Goal: Task Accomplishment & Management: Use online tool/utility

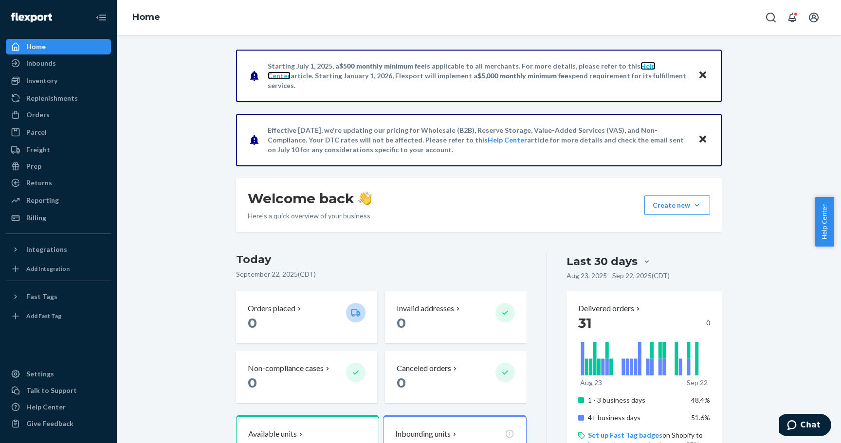
click at [633, 71] on link "Help Center" at bounding box center [462, 71] width 388 height 18
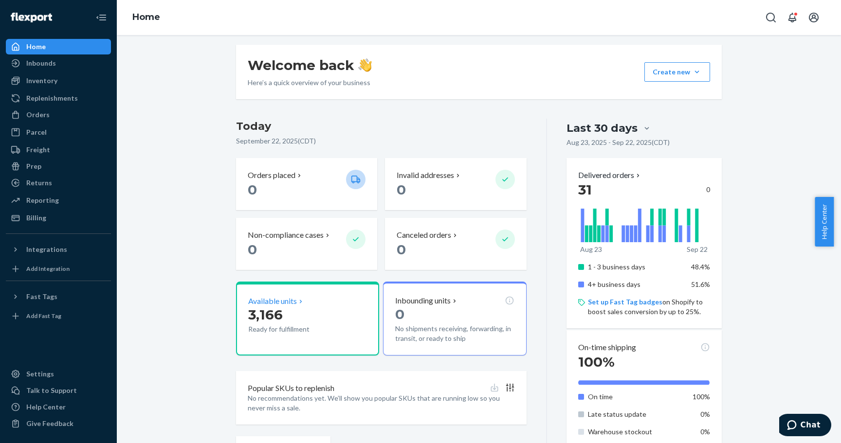
scroll to position [136, 0]
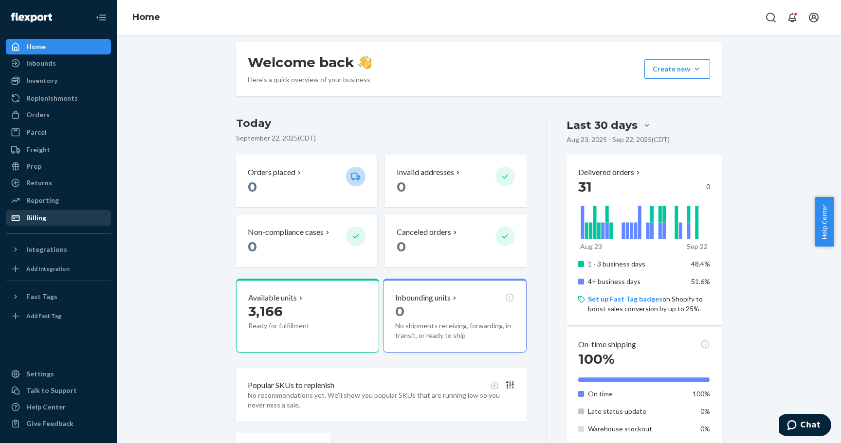
click at [53, 222] on div "Billing" at bounding box center [58, 218] width 103 height 14
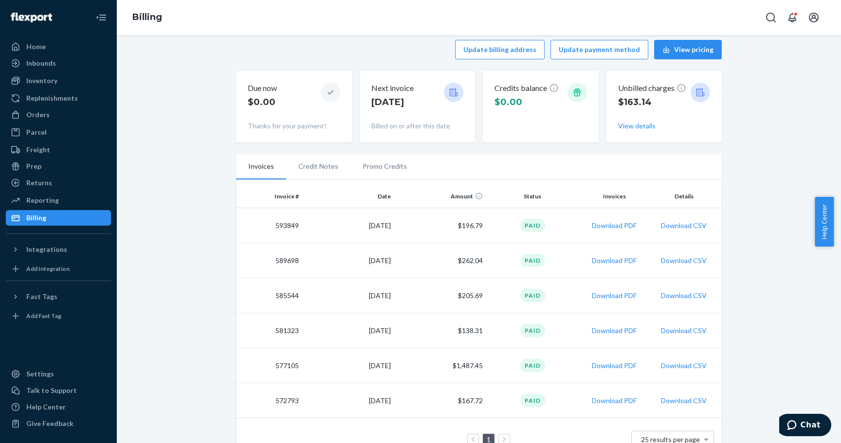
scroll to position [9, 0]
click at [56, 250] on div "Integrations" at bounding box center [46, 250] width 41 height 10
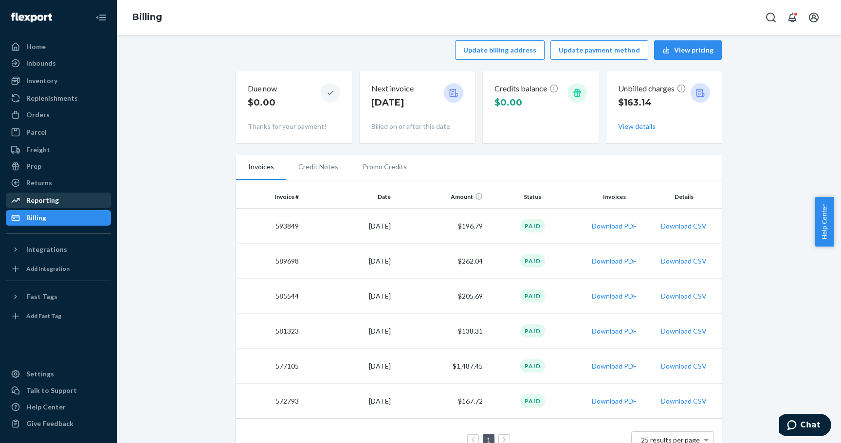
click at [43, 200] on div "Reporting" at bounding box center [42, 201] width 33 height 10
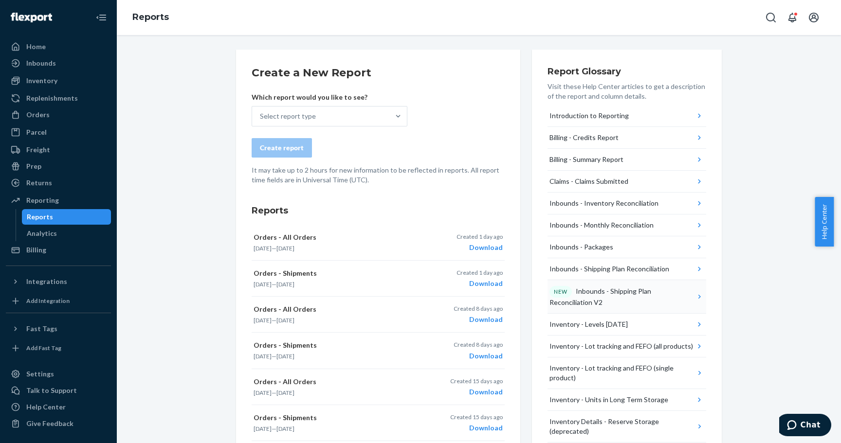
click at [631, 300] on div "NEW Inbounds - Shipping Plan Reconciliation V2" at bounding box center [623, 296] width 146 height 21
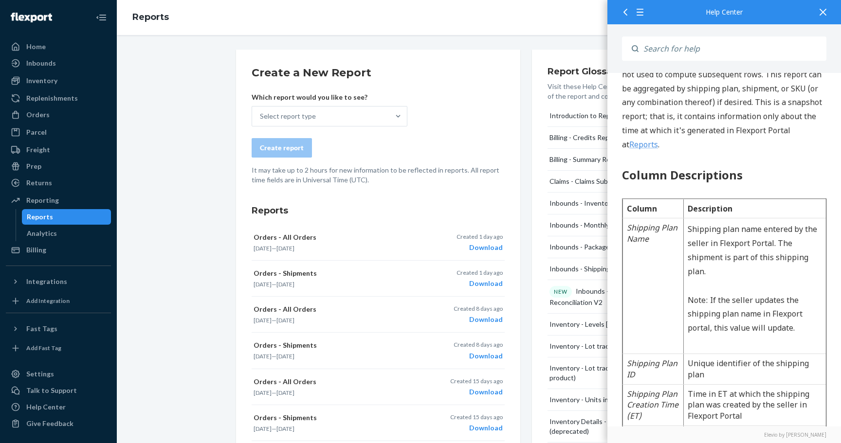
scroll to position [410, 0]
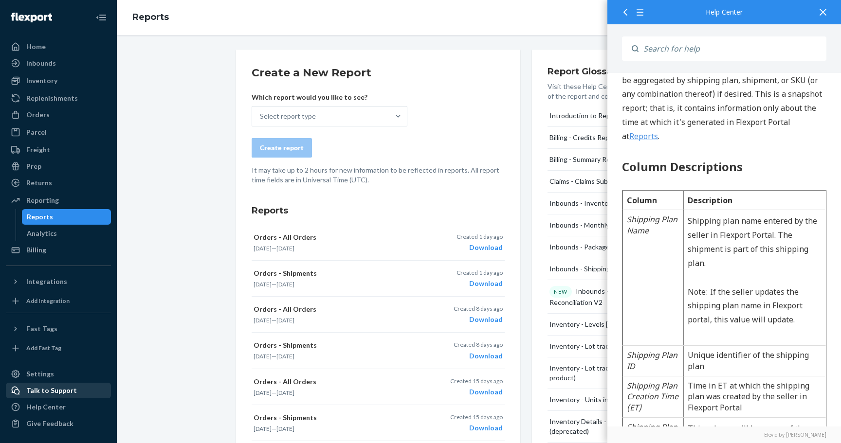
click at [58, 385] on div "Talk to Support" at bounding box center [58, 391] width 103 height 14
click at [822, 13] on icon at bounding box center [823, 12] width 7 height 7
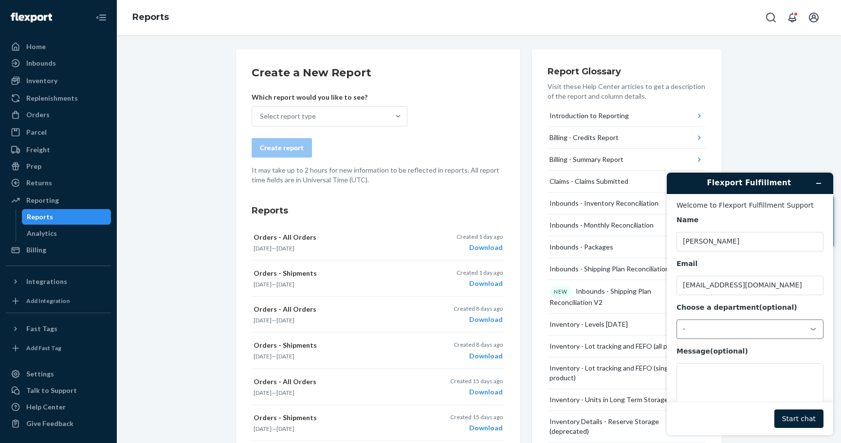
scroll to position [32, 0]
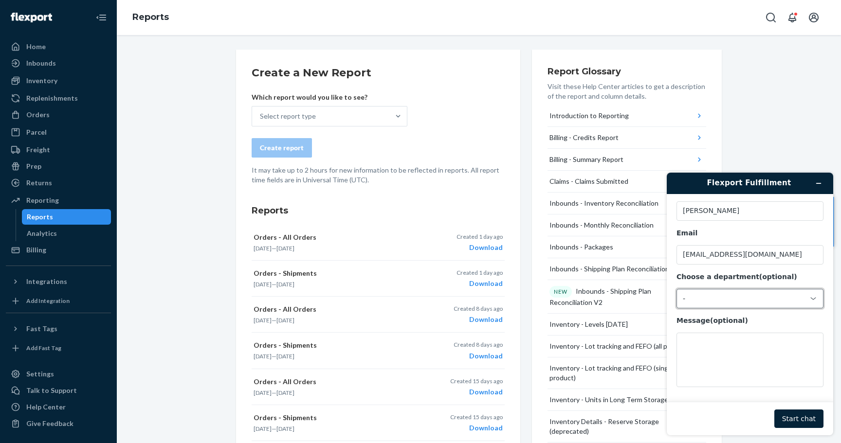
click at [745, 297] on div "-" at bounding box center [744, 299] width 123 height 9
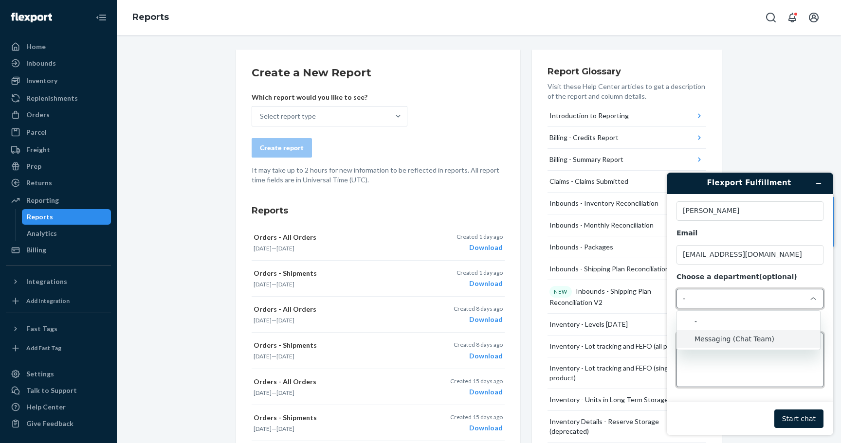
click at [734, 369] on textarea "Message (optional)" at bounding box center [750, 360] width 147 height 55
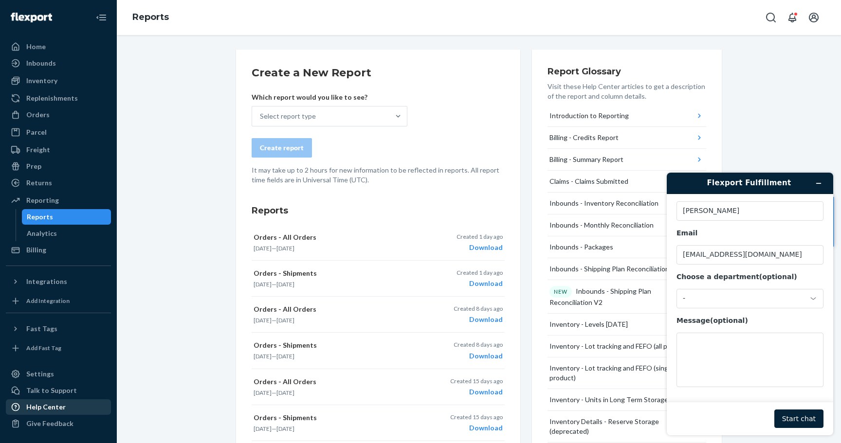
click at [48, 404] on div "Help Center" at bounding box center [45, 408] width 39 height 10
click at [32, 52] on div "Home" at bounding box center [58, 47] width 103 height 14
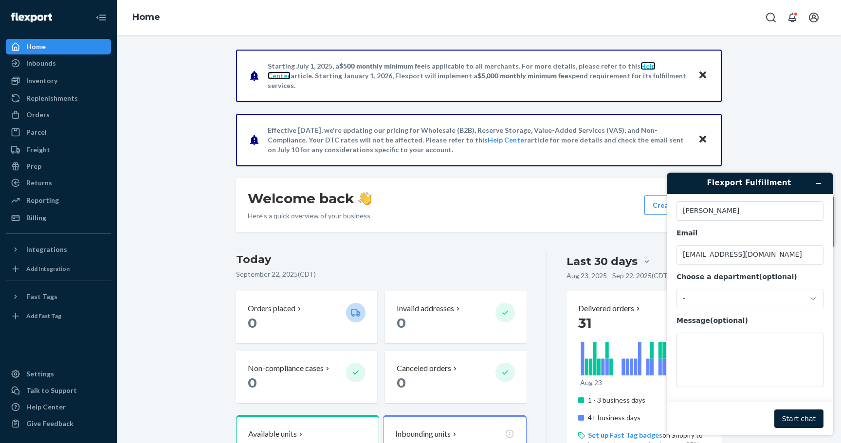
click at [638, 68] on link "Help Center" at bounding box center [462, 71] width 388 height 18
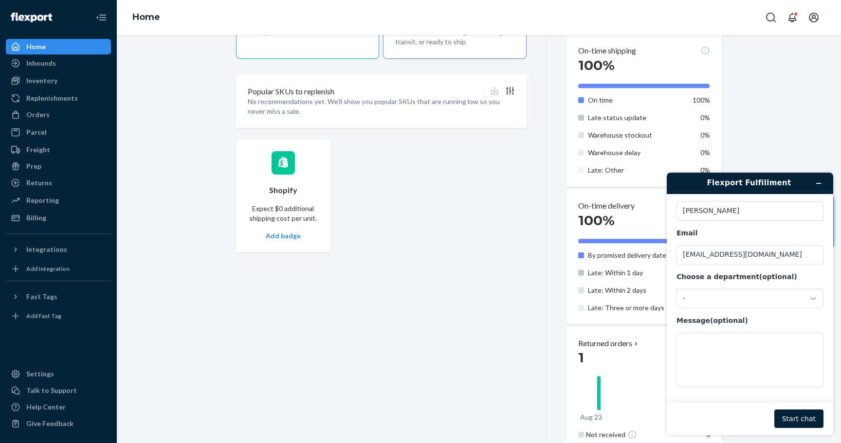
scroll to position [431, 0]
click at [734, 299] on div "-" at bounding box center [744, 299] width 123 height 9
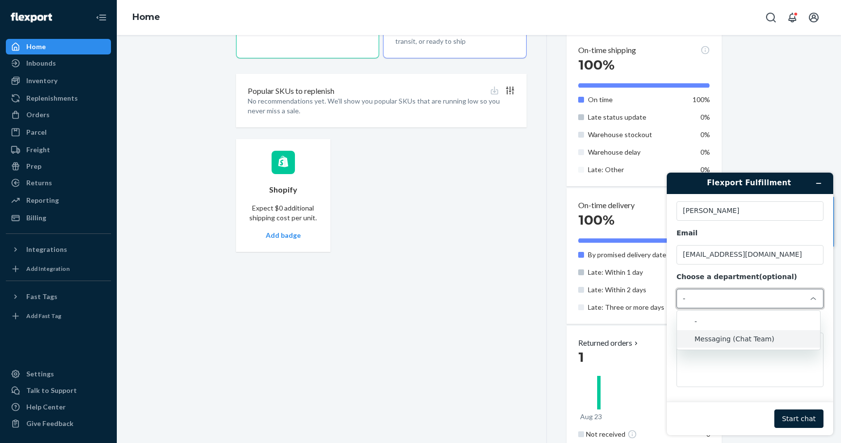
click at [717, 337] on li "Messaging (Chat Team)" at bounding box center [748, 340] width 143 height 18
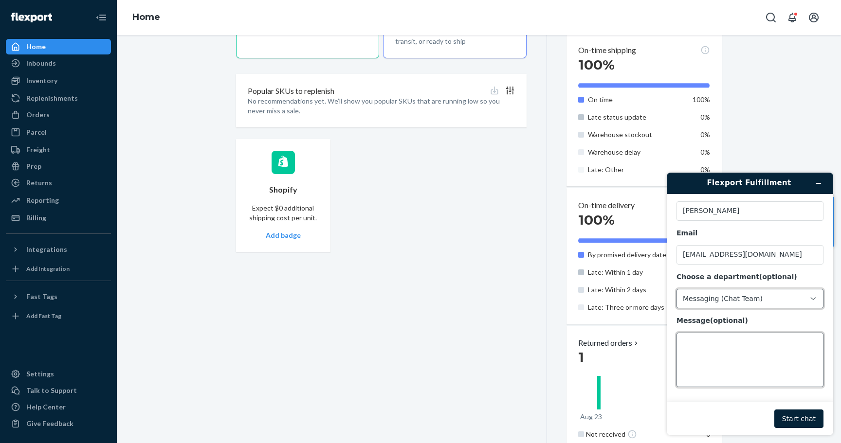
click at [715, 355] on textarea "Message (optional)" at bounding box center [750, 360] width 147 height 55
type textarea "C"
click at [733, 345] on textarea "Can someone put in contact with the support team" at bounding box center [750, 360] width 147 height 55
click at [732, 350] on textarea "Can someone put me in contact with the support team" at bounding box center [750, 360] width 147 height 55
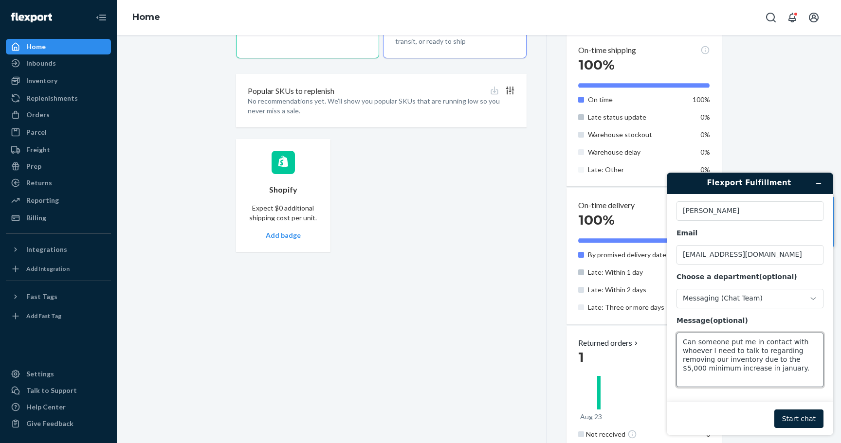
type textarea "Can someone put me in contact with whoever I need to talk to regarding removing…"
click at [793, 423] on button "Start chat" at bounding box center [798, 419] width 49 height 18
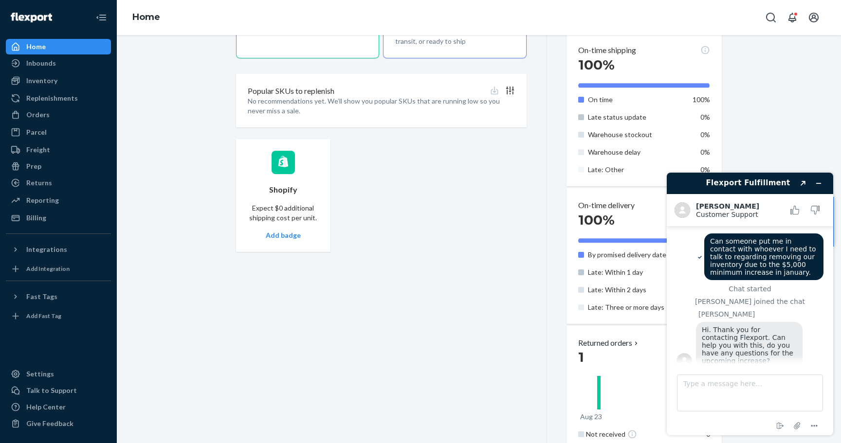
scroll to position [6, 0]
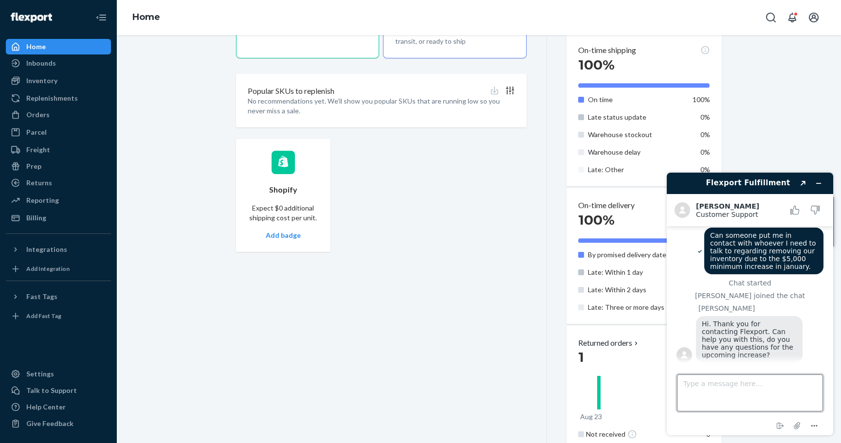
click at [720, 397] on textarea "Type a message here..." at bounding box center [750, 393] width 146 height 37
type textarea "Y"
type textarea "Not in particular. I accessed the help article and it said to click a link to r…"
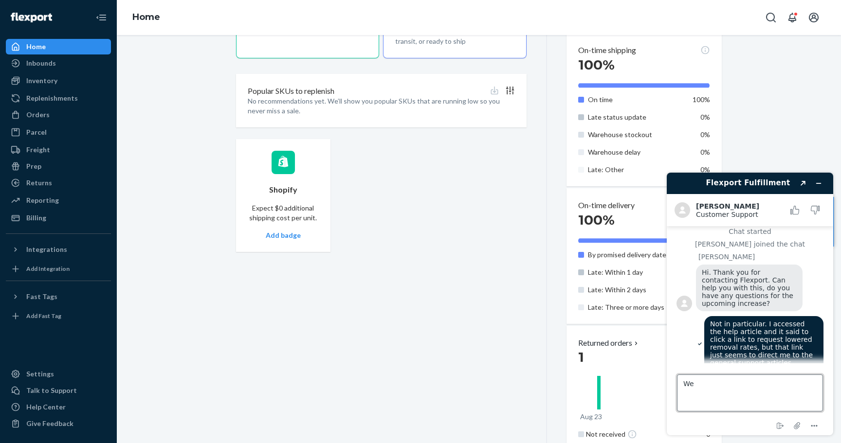
type textarea "W"
type textarea "I"
type textarea "Do you know if there is anyway to delay the $5,000 minimum for our account?"
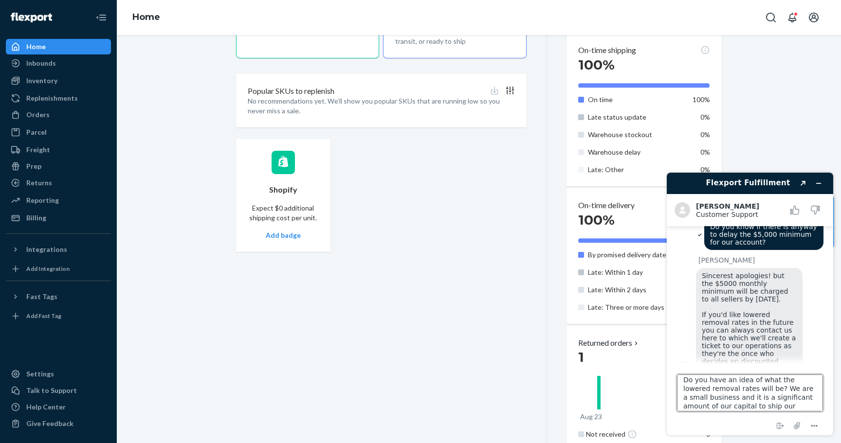
scroll to position [13, 0]
click at [731, 395] on textarea "Do you have an idea of what the lowered removal rates will be? We are a small b…" at bounding box center [750, 393] width 146 height 37
type textarea "Do you have an idea of what the lowered removal rates will be? We are a small b…"
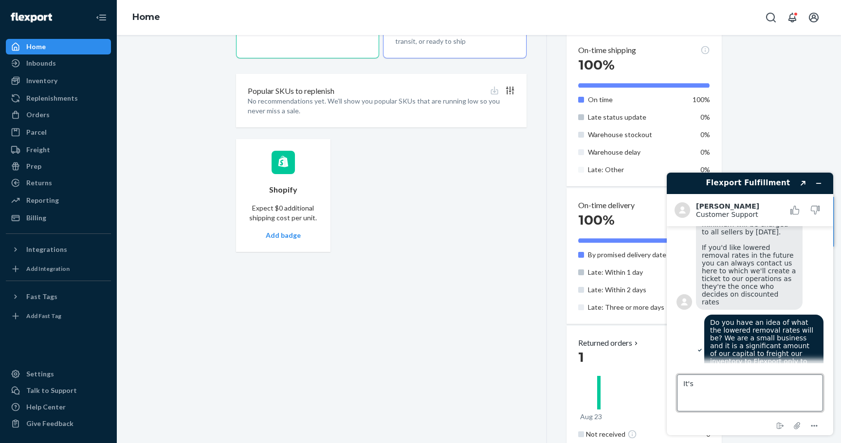
scroll to position [281, 0]
type textarea "I"
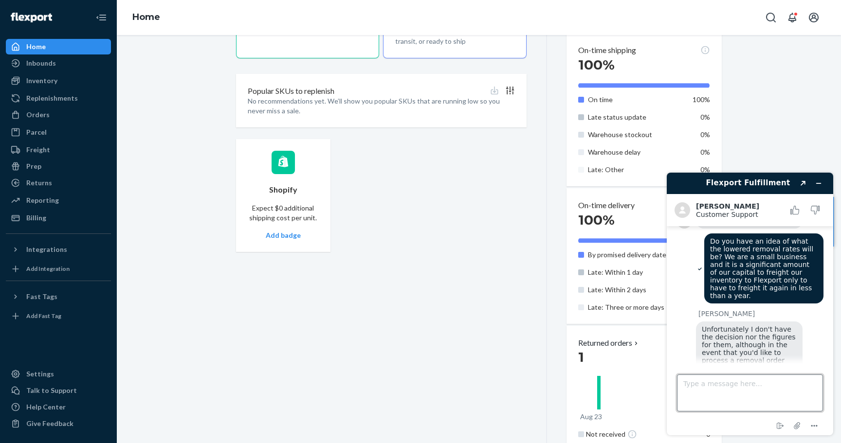
click at [721, 390] on textarea "Type a message here..." at bounding box center [750, 393] width 146 height 37
type textarea "Ok who do I talk to process a removal order"
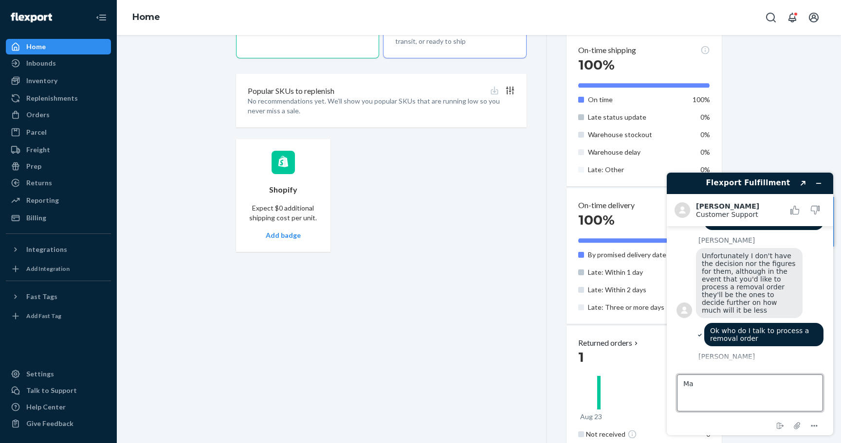
scroll to position [431, 0]
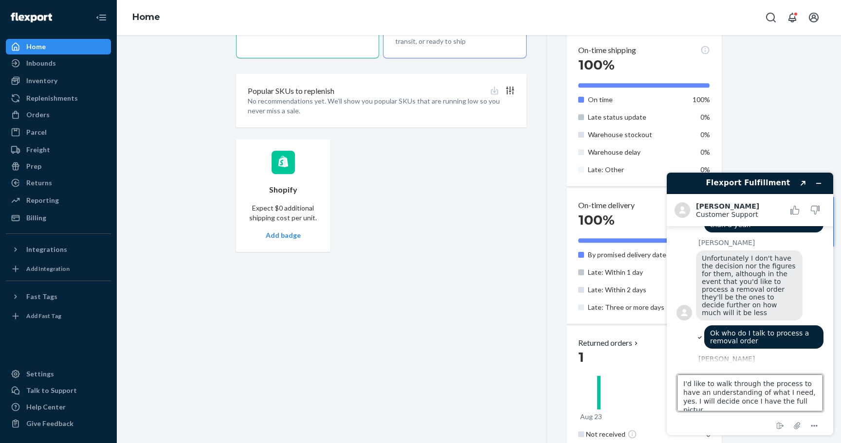
type textarea "I'd like to walk through the process to have an understanding of what I need, y…"
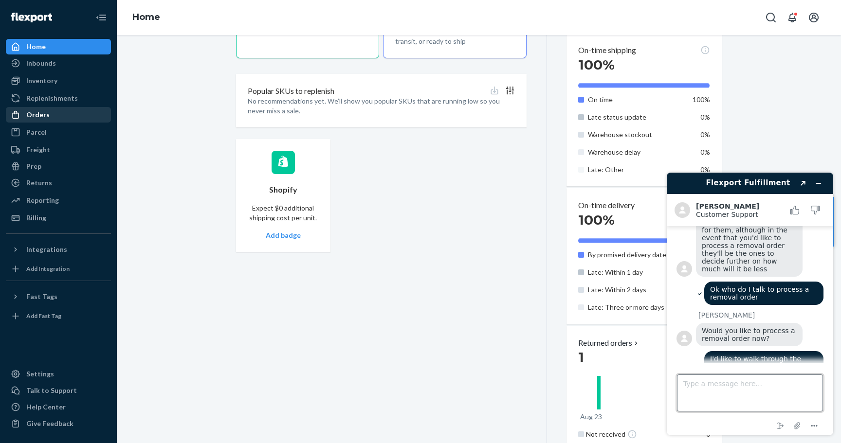
scroll to position [478, 0]
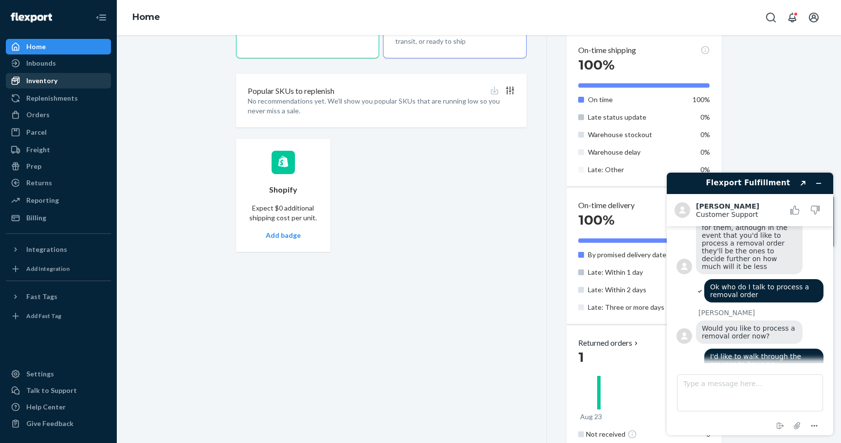
click at [49, 77] on div "Inventory" at bounding box center [41, 81] width 31 height 10
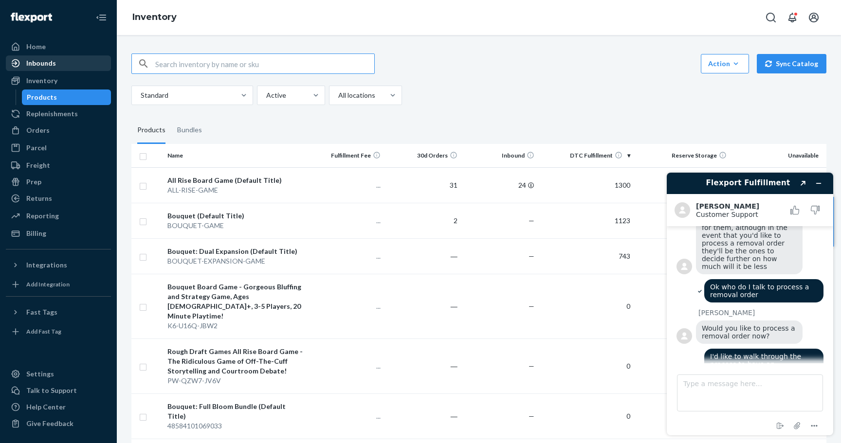
click at [49, 62] on div "Inbounds" at bounding box center [41, 63] width 30 height 10
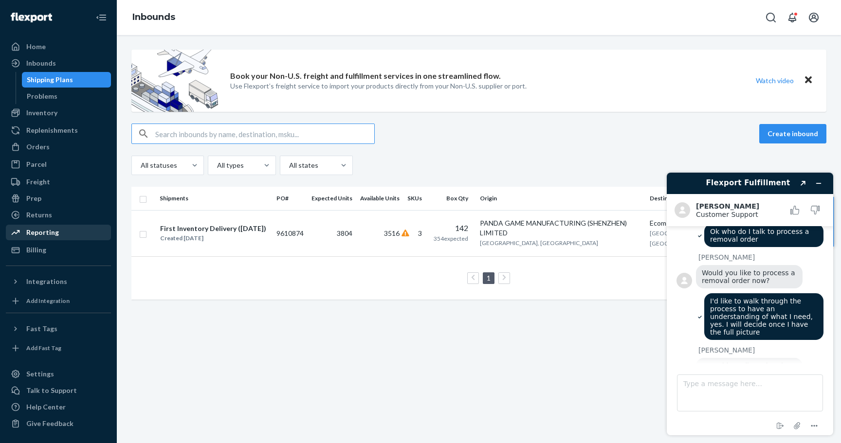
scroll to position [567, 0]
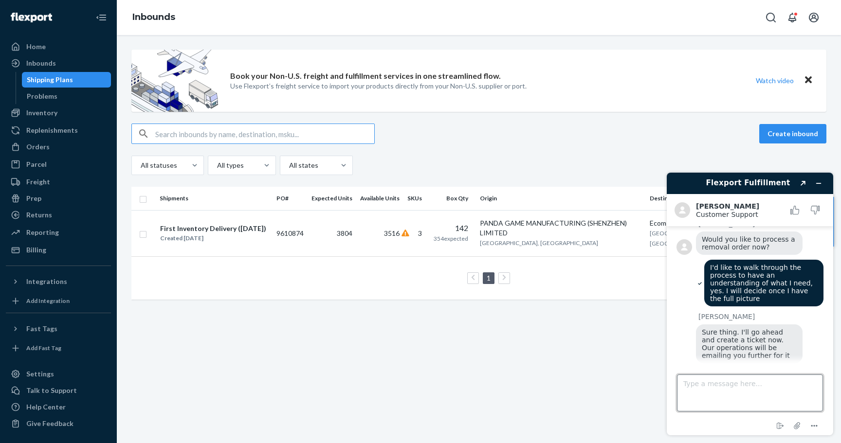
click at [743, 394] on textarea "Type a message here..." at bounding box center [750, 393] width 146 height 37
type textarea "Yes"
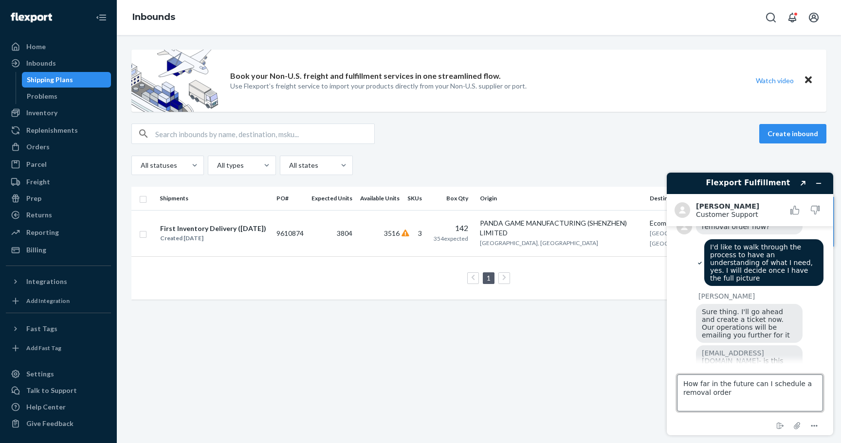
type textarea "How far in the future can I schedule a removal order?"
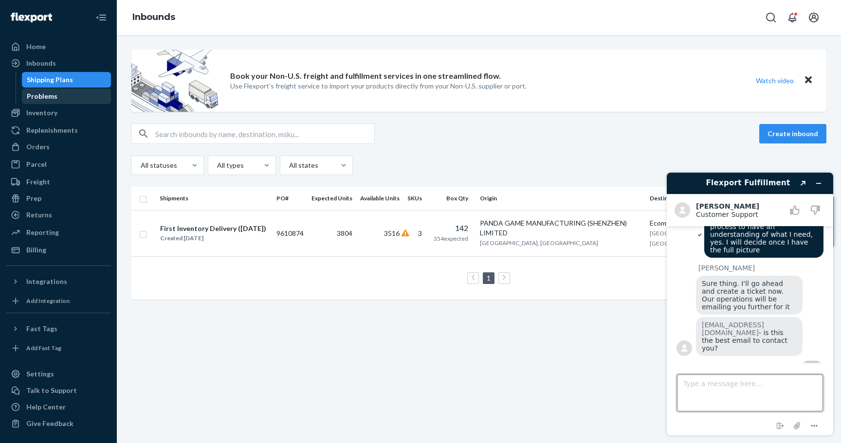
scroll to position [615, 0]
click at [48, 113] on div "Inventory" at bounding box center [41, 113] width 31 height 10
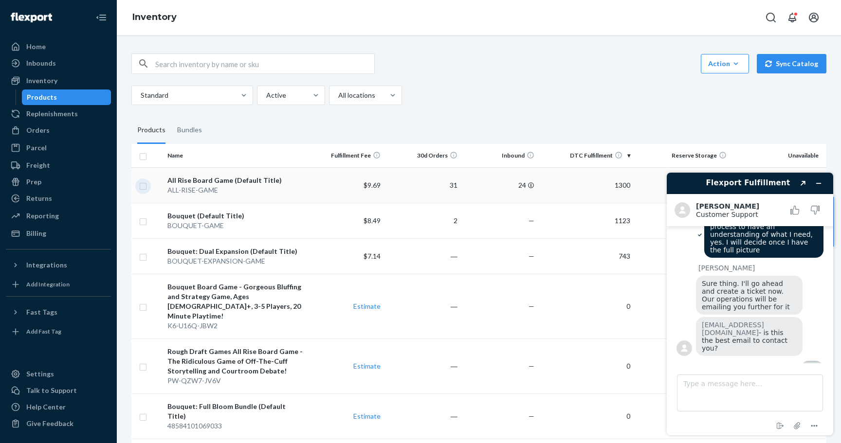
click at [142, 184] on input "checkbox" at bounding box center [143, 185] width 8 height 10
checkbox input "true"
click at [146, 222] on input "checkbox" at bounding box center [143, 221] width 8 height 10
checkbox input "true"
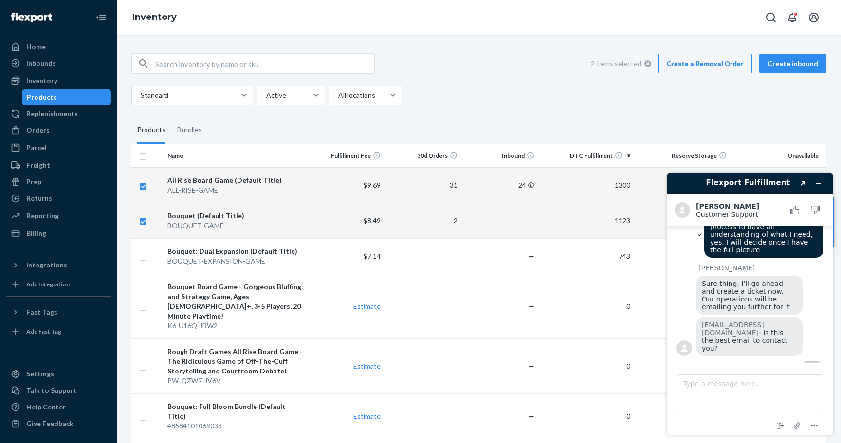
checkbox input "true"
click at [145, 255] on input "checkbox" at bounding box center [143, 256] width 8 height 10
checkbox input "true"
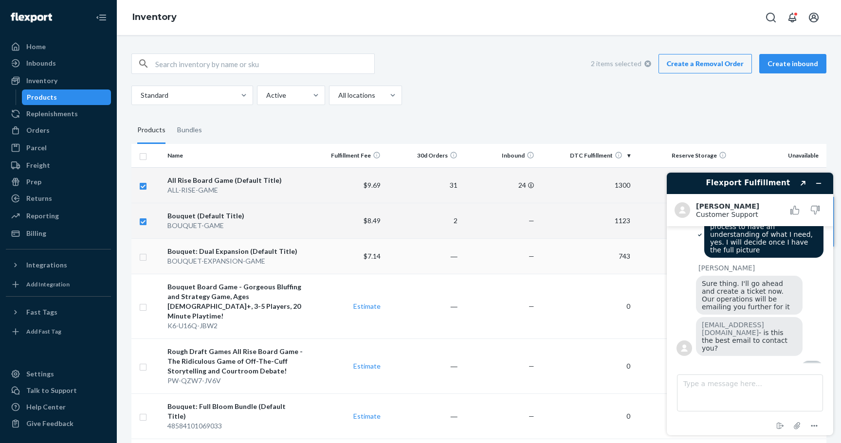
checkbox input "true"
click at [677, 64] on link "Create a Removal Order" at bounding box center [705, 63] width 93 height 19
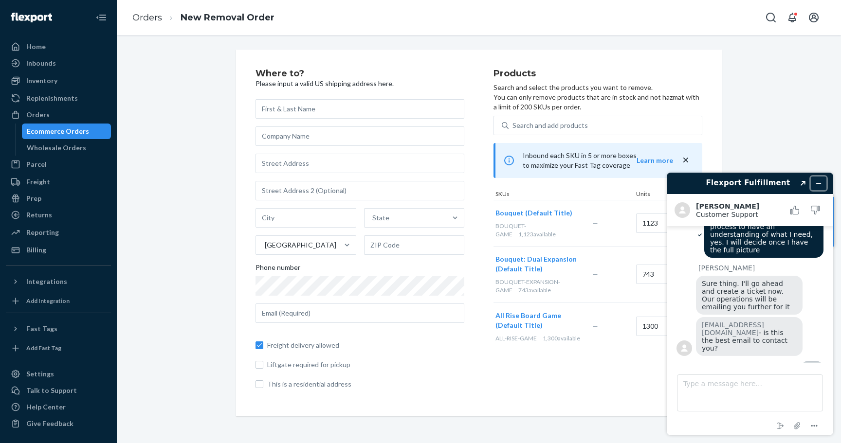
click at [820, 182] on icon "Minimize widget" at bounding box center [818, 183] width 7 height 7
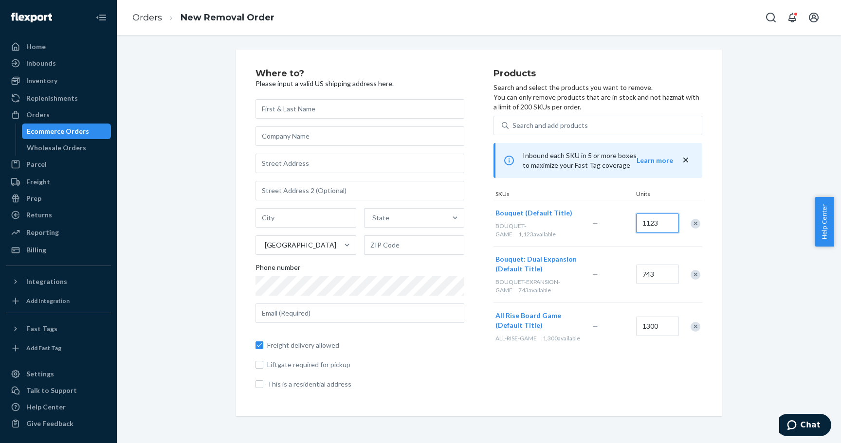
click at [647, 222] on input "1123" at bounding box center [657, 223] width 43 height 19
click at [145, 16] on link "Orders" at bounding box center [147, 17] width 30 height 11
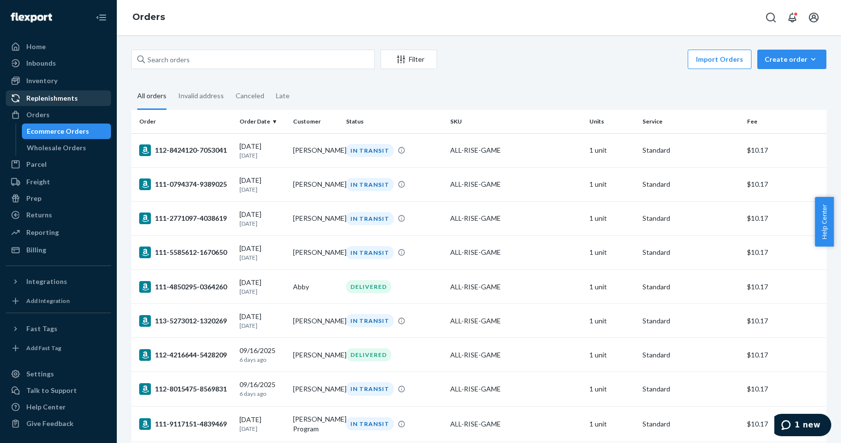
click at [36, 91] on link "Replenishments" at bounding box center [58, 99] width 105 height 16
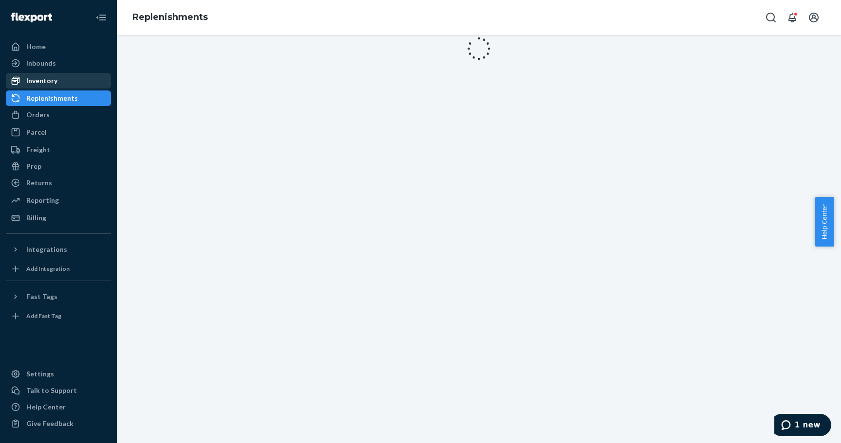
click at [41, 83] on div "Inventory" at bounding box center [41, 81] width 31 height 10
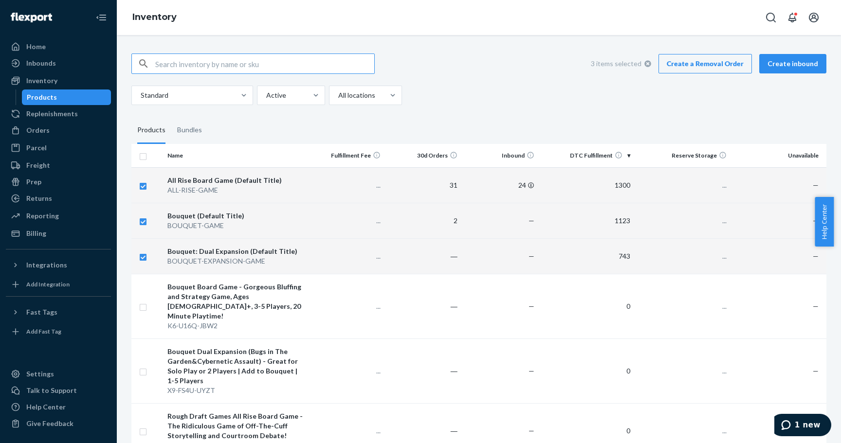
checkbox input "true"
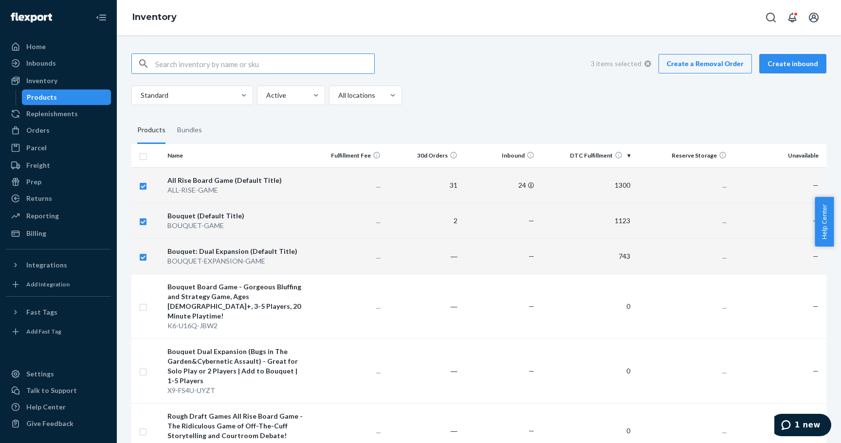
checkbox input "true"
click at [145, 187] on input "checkbox" at bounding box center [143, 185] width 8 height 10
checkbox input "false"
checkbox input "true"
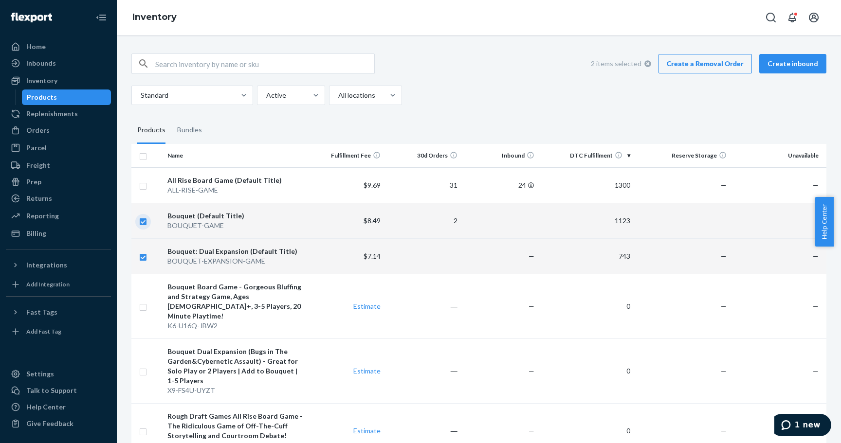
click at [143, 224] on input "checkbox" at bounding box center [143, 221] width 8 height 10
checkbox input "false"
checkbox input "true"
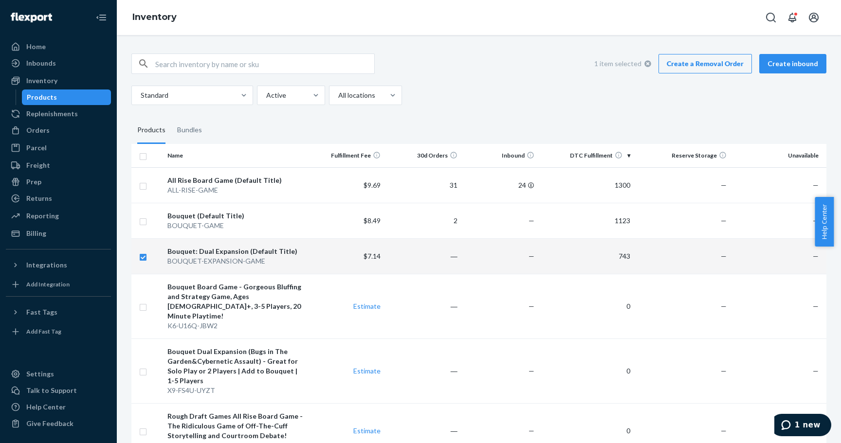
click at [715, 67] on link "Create a Removal Order" at bounding box center [705, 63] width 93 height 19
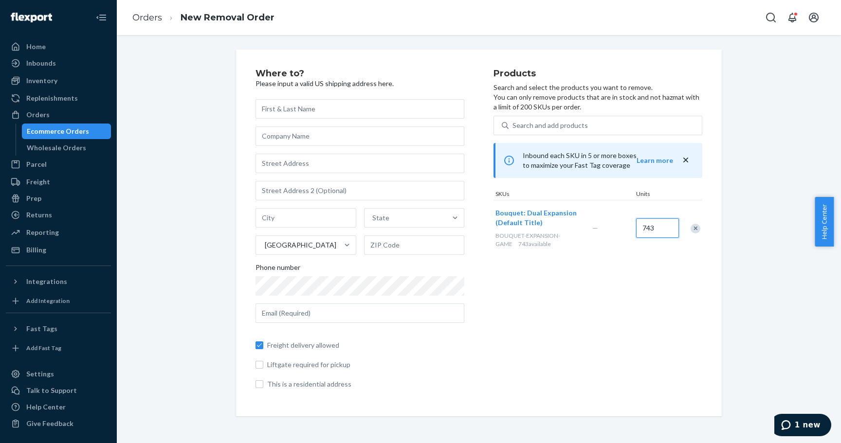
click at [654, 234] on input "743" at bounding box center [657, 228] width 43 height 19
type input "200"
click at [555, 335] on div "Products Search and select the products you want to remove. You can only remove…" at bounding box center [598, 233] width 209 height 328
click at [293, 111] on input "text" at bounding box center [360, 108] width 209 height 19
type input "[PERSON_NAME]"
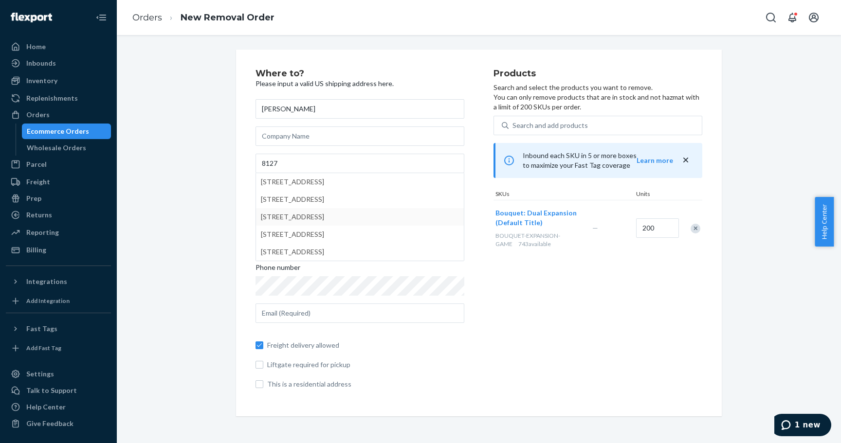
type input "8127B Ceberry Dr"
type input "Austin"
type input "78759"
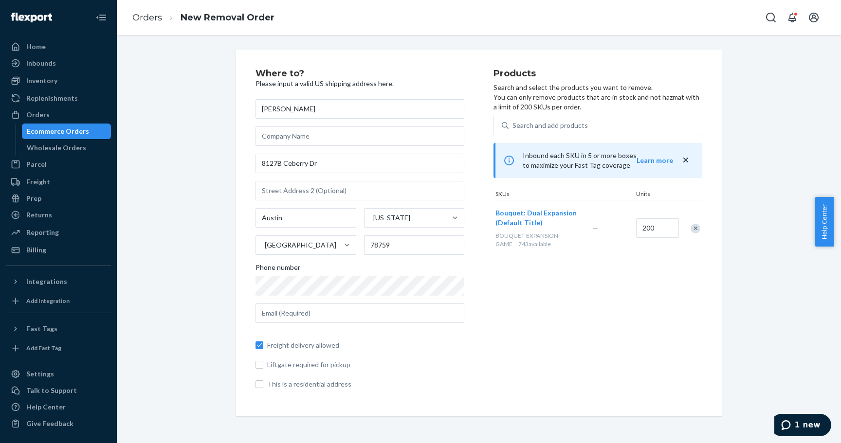
click at [322, 385] on span "This is a residential address" at bounding box center [365, 385] width 197 height 10
click at [263, 385] on input "This is a residential address" at bounding box center [260, 385] width 8 height 8
checkbox input "true"
click at [783, 421] on button "1 new" at bounding box center [801, 425] width 61 height 22
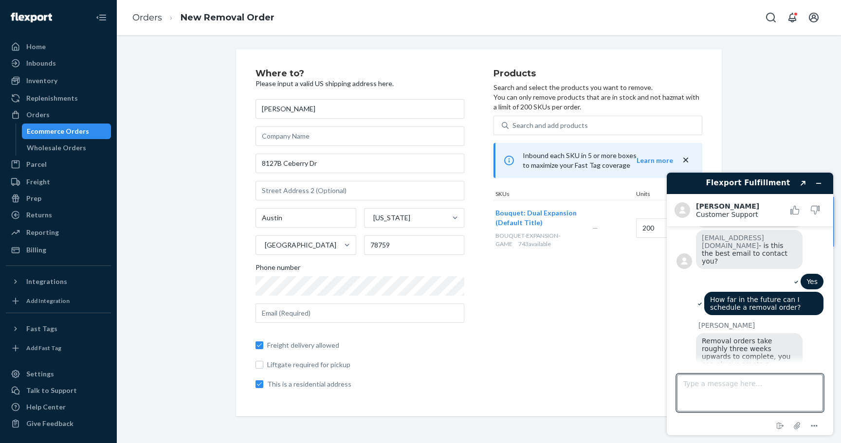
click at [725, 386] on textarea "Type a message here..." at bounding box center [750, 393] width 146 height 37
type textarea "OK."
click at [518, 301] on div "Products Search and select the products you want to remove. You can only remove…" at bounding box center [598, 233] width 209 height 328
click at [817, 181] on icon "Minimize widget" at bounding box center [818, 183] width 7 height 7
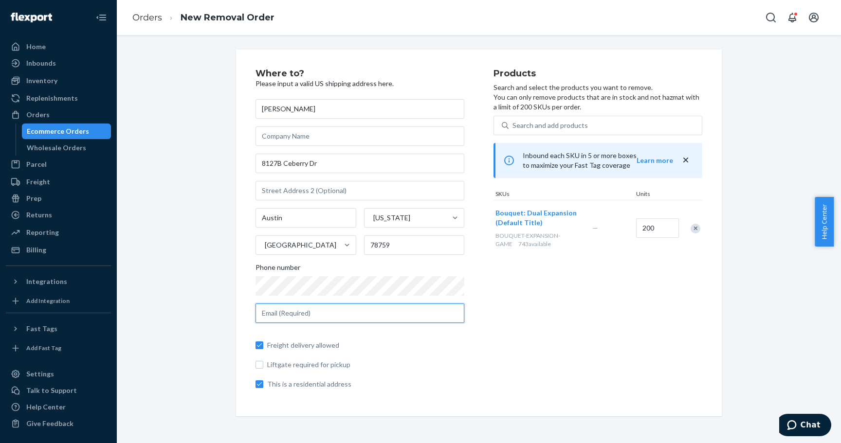
click at [309, 314] on input "text" at bounding box center [360, 313] width 209 height 19
type input "[EMAIL_ADDRESS][DOMAIN_NAME]"
click at [440, 344] on span "Freight delivery allowed" at bounding box center [365, 346] width 197 height 10
click at [263, 344] on input "Freight delivery allowed" at bounding box center [260, 346] width 8 height 8
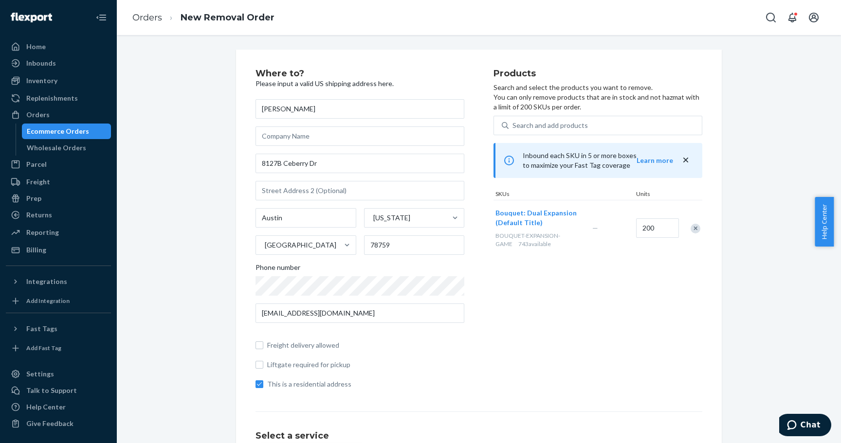
click at [422, 347] on span "Freight delivery allowed" at bounding box center [365, 346] width 197 height 10
click at [263, 347] on input "Freight delivery allowed" at bounding box center [260, 346] width 8 height 8
checkbox input "true"
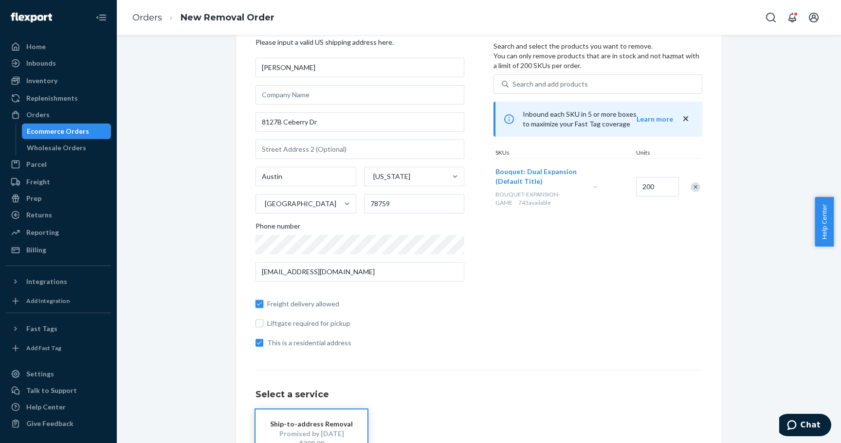
scroll to position [0, 0]
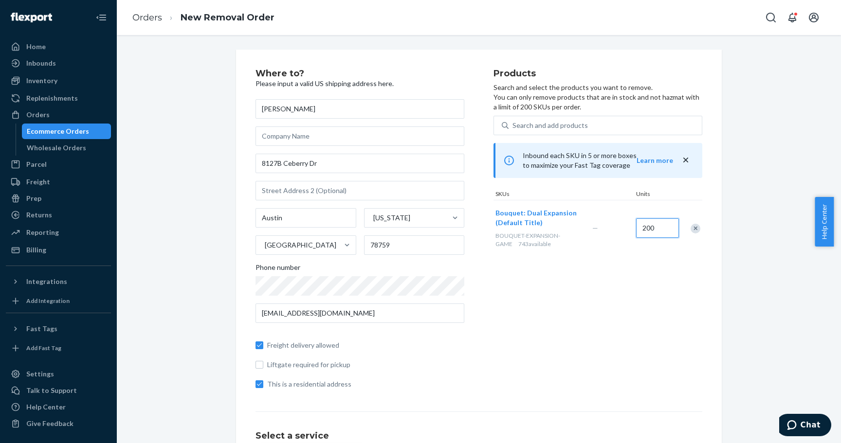
click at [653, 227] on input "200" at bounding box center [657, 228] width 43 height 19
type input "120"
click at [601, 316] on div "Products Search and select the products you want to remove. You can only remove…" at bounding box center [598, 233] width 209 height 328
click at [797, 424] on icon "Chat" at bounding box center [792, 426] width 10 height 10
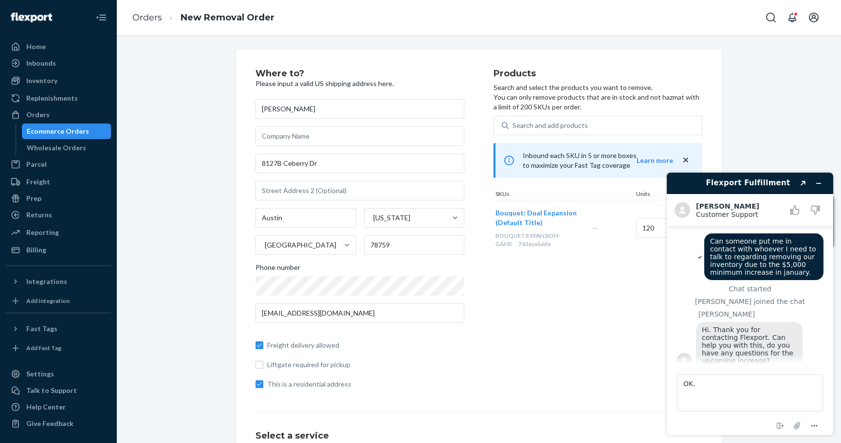
scroll to position [702, 0]
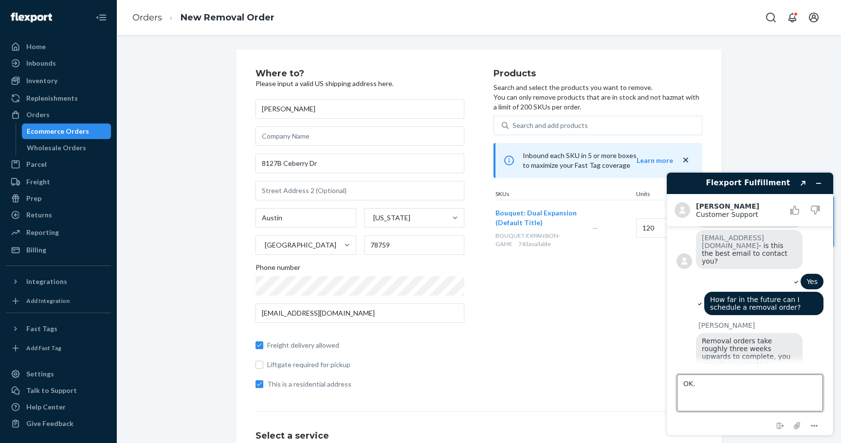
click at [715, 395] on textarea "OK." at bounding box center [750, 393] width 146 height 37
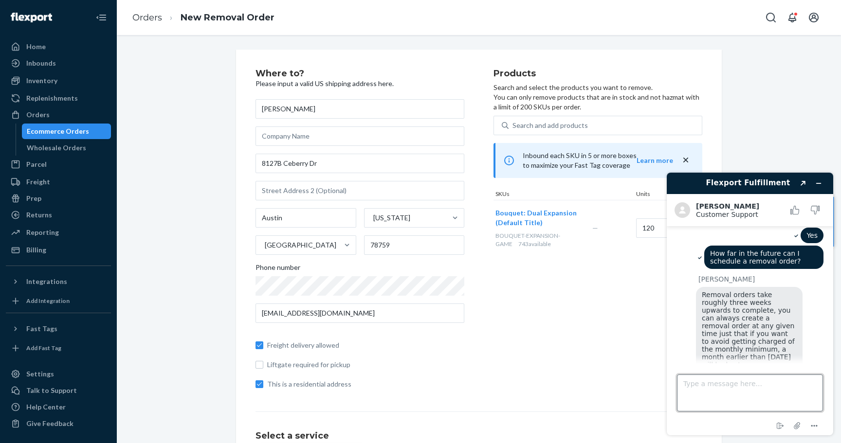
scroll to position [791, 0]
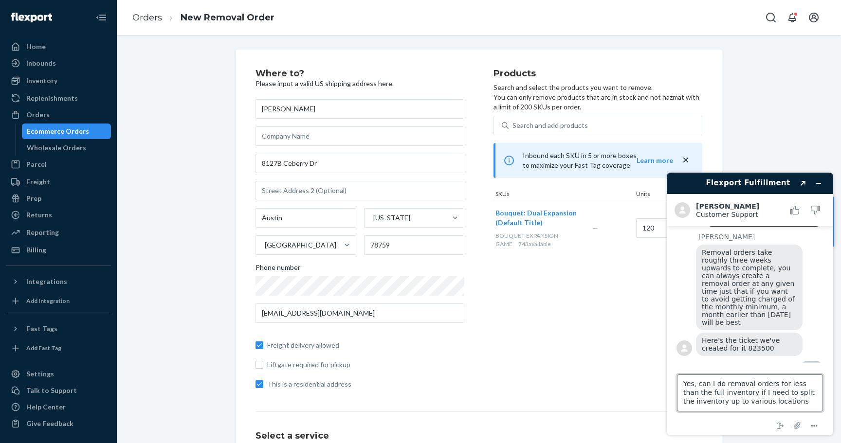
type textarea "Yes, can I do removal orders for less than the full inventory if I need to spli…"
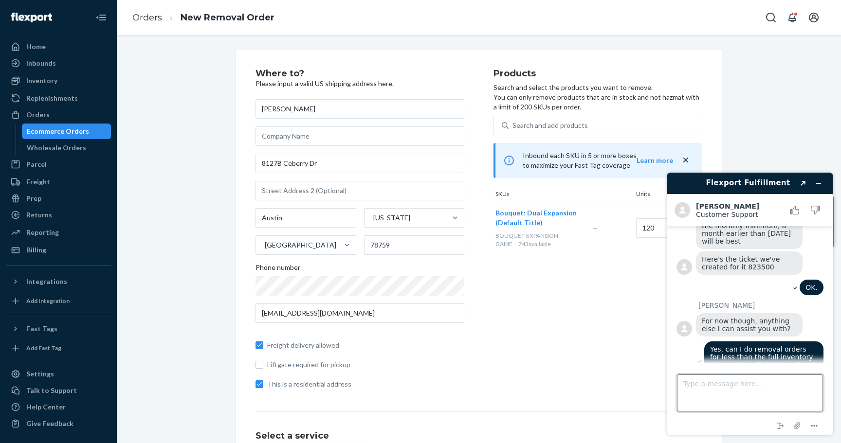
scroll to position [870, 0]
type textarea "Is there a minimum on a removal order?"
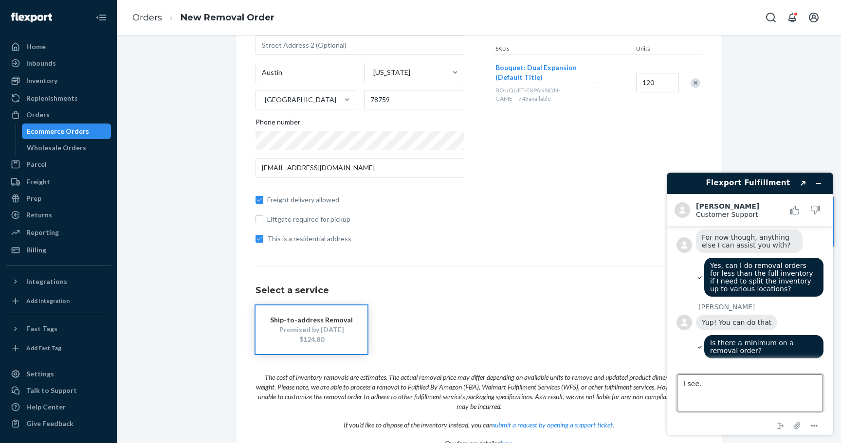
scroll to position [155, 0]
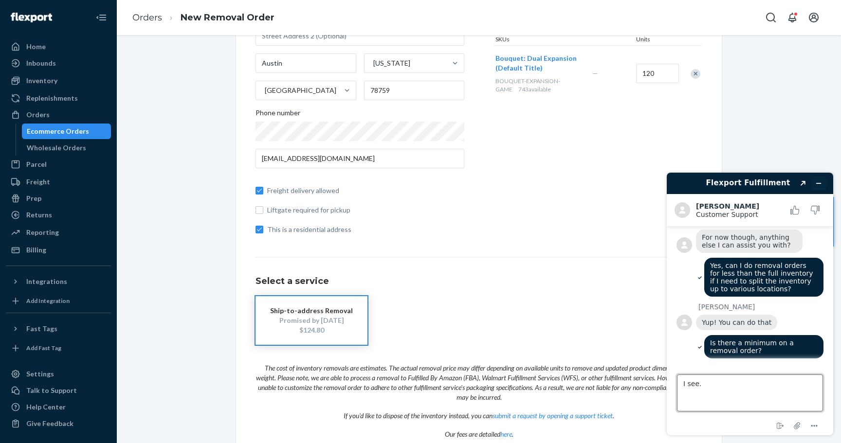
type textarea "I see."
click at [819, 183] on icon "Minimize widget" at bounding box center [818, 183] width 7 height 7
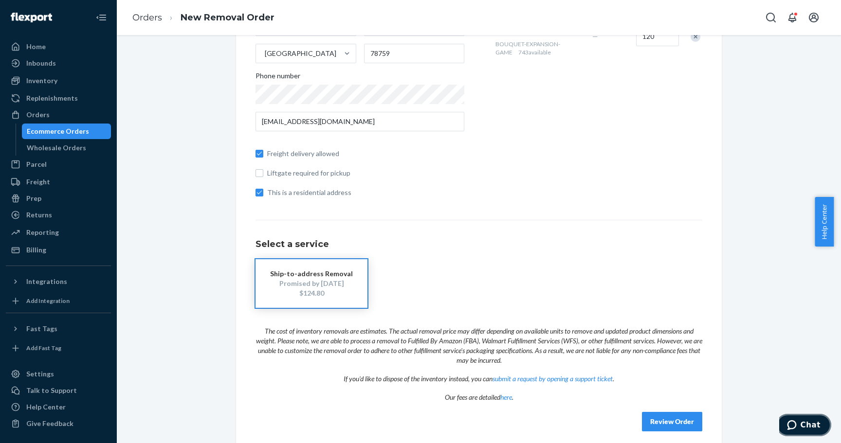
scroll to position [193, 0]
click at [509, 396] on link "here" at bounding box center [506, 396] width 12 height 8
click at [801, 425] on span "Chat" at bounding box center [794, 426] width 14 height 10
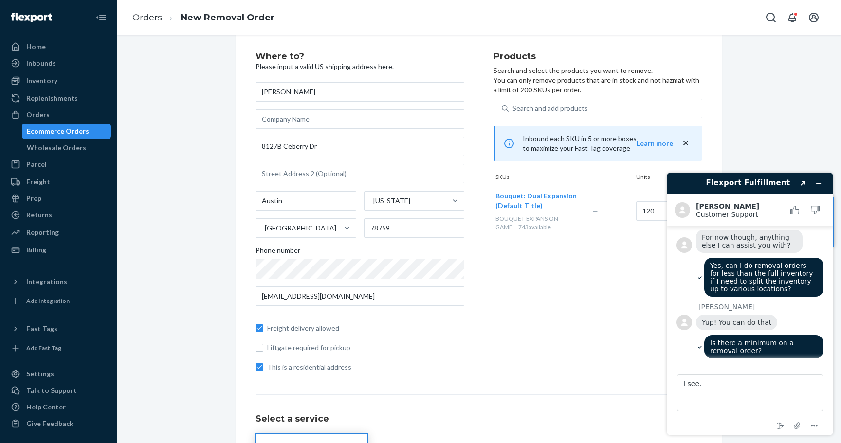
scroll to position [16, 0]
click at [729, 390] on textarea "I see." at bounding box center [750, 393] width 146 height 37
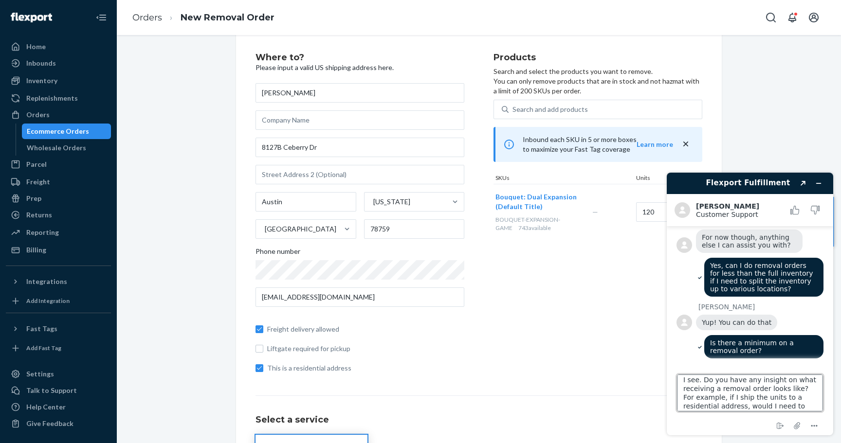
scroll to position [13, 0]
type textarea "I see. Do you have any insight on what receiving a removal order looks like? Fo…"
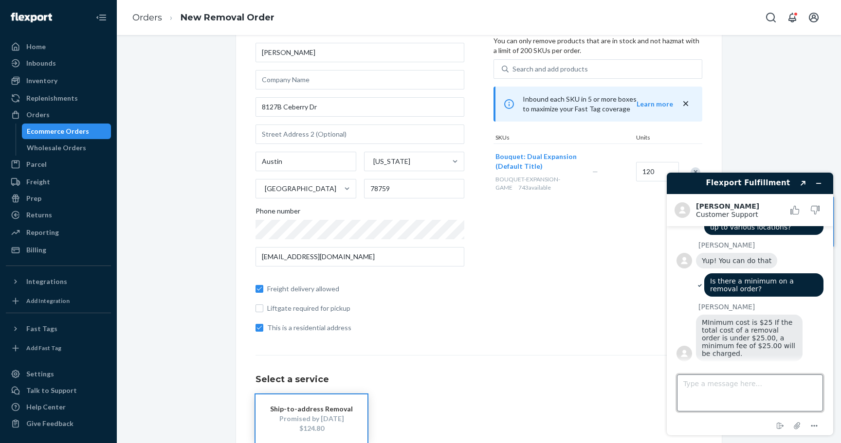
scroll to position [57, 0]
click at [653, 170] on input "120" at bounding box center [657, 170] width 43 height 19
click at [628, 202] on div "Products Search and select the products you want to remove. You can only remove…" at bounding box center [598, 176] width 209 height 328
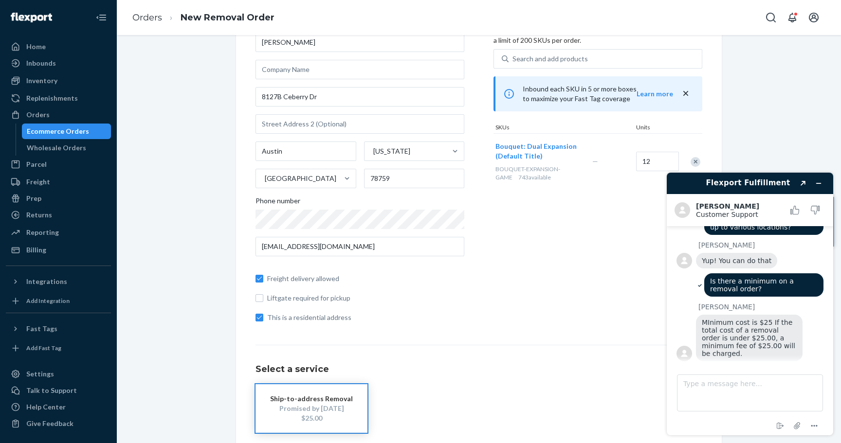
scroll to position [63, 0]
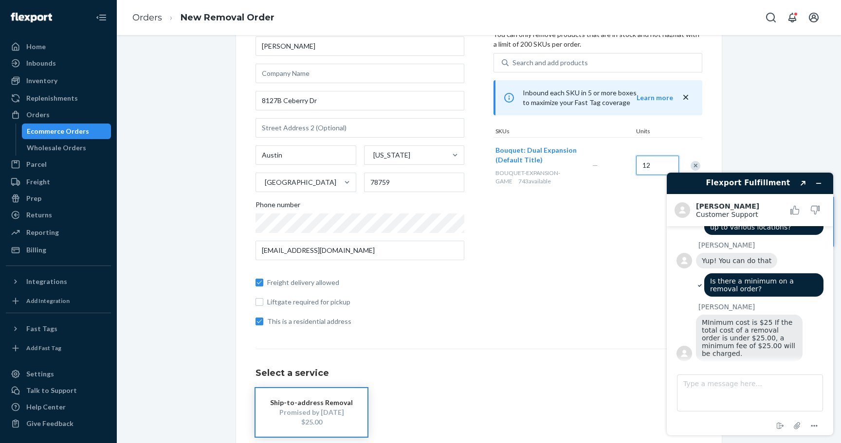
click at [658, 165] on input "12" at bounding box center [657, 165] width 43 height 19
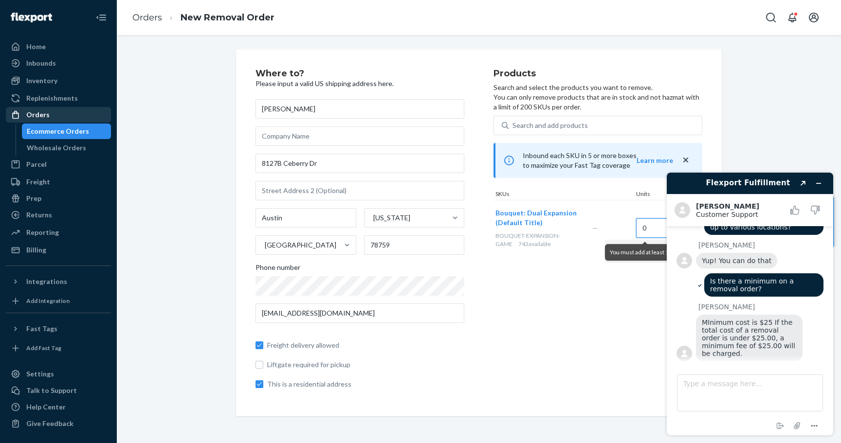
type input "0"
click at [36, 116] on div "Orders" at bounding box center [37, 115] width 23 height 10
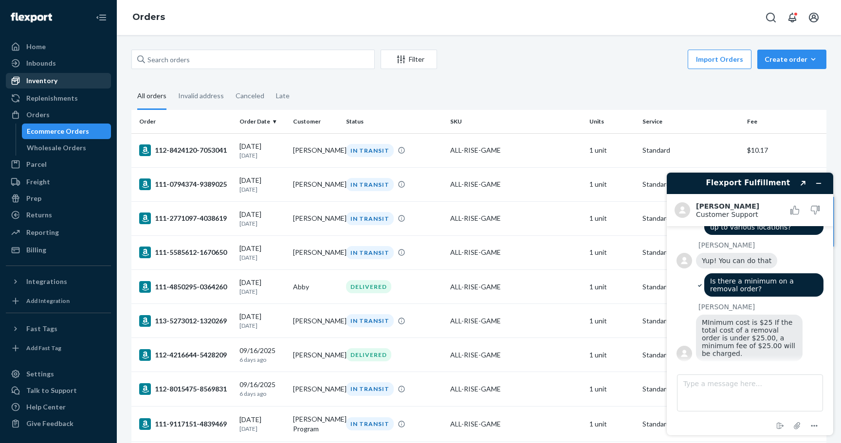
click at [49, 75] on div "Inventory" at bounding box center [58, 81] width 103 height 14
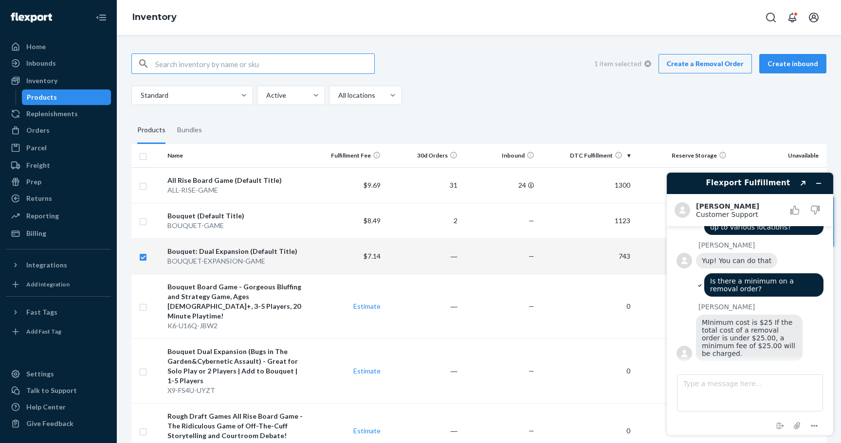
click at [143, 257] on input "checkbox" at bounding box center [143, 256] width 8 height 10
checkbox input "false"
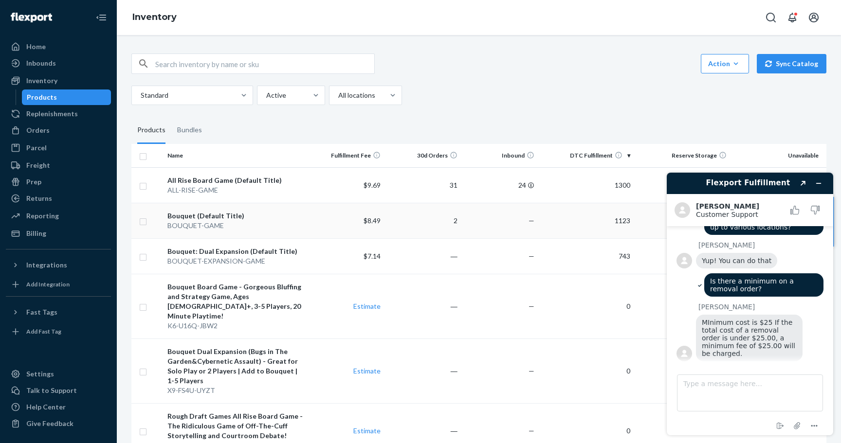
click at [145, 222] on input "checkbox" at bounding box center [143, 221] width 8 height 10
checkbox input "true"
click at [147, 182] on input "checkbox" at bounding box center [143, 185] width 8 height 10
checkbox input "true"
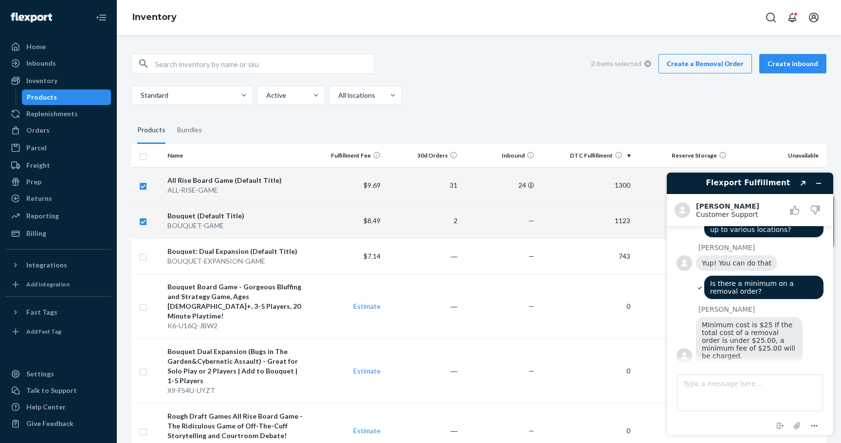
scroll to position [1128, 0]
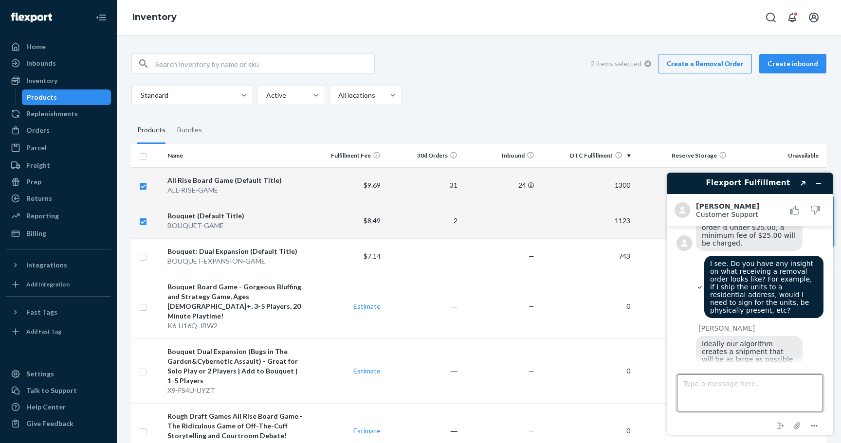
checkbox input "true"
click at [711, 389] on textarea "Type a message here..." at bounding box center [750, 393] width 146 height 37
type textarea "O"
type textarea "C"
click at [520, 106] on div "2 items selected Create a Removal Order Create inbound Standard Active All loca…" at bounding box center [479, 299] width 710 height 515
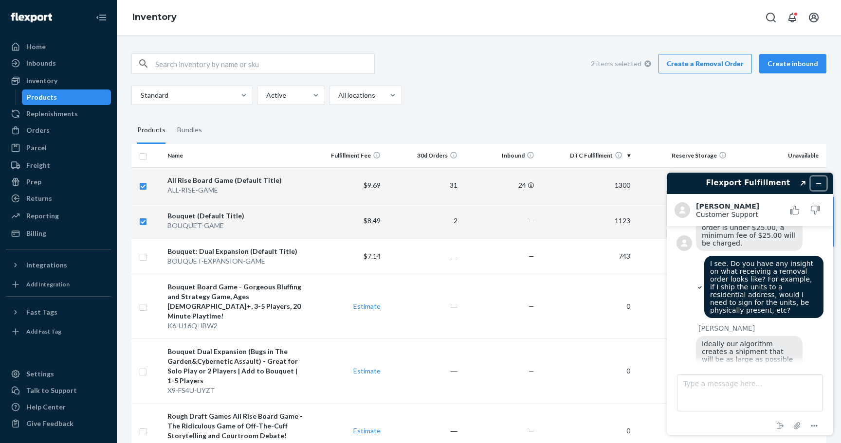
click at [815, 181] on icon "Minimize widget" at bounding box center [818, 183] width 7 height 7
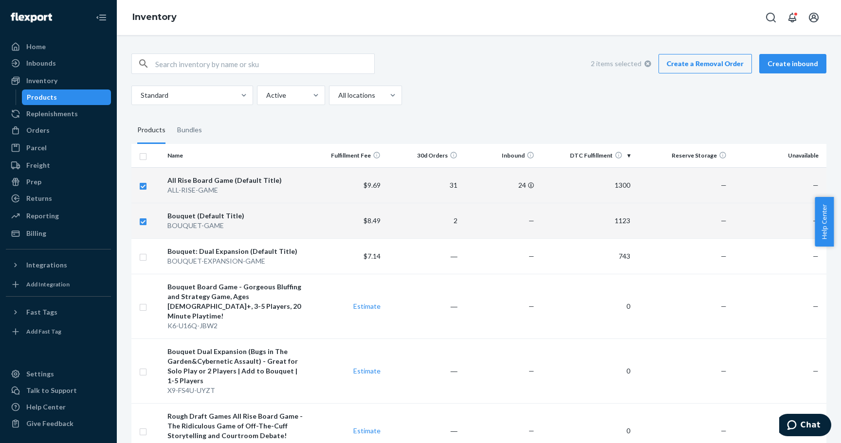
click at [142, 222] on input "checkbox" at bounding box center [143, 221] width 8 height 10
checkbox input "false"
checkbox input "true"
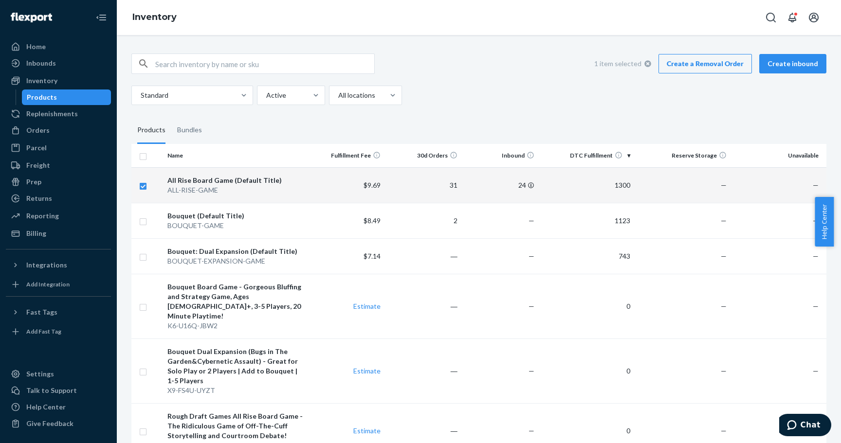
click at [707, 61] on link "Create a Removal Order" at bounding box center [705, 63] width 93 height 19
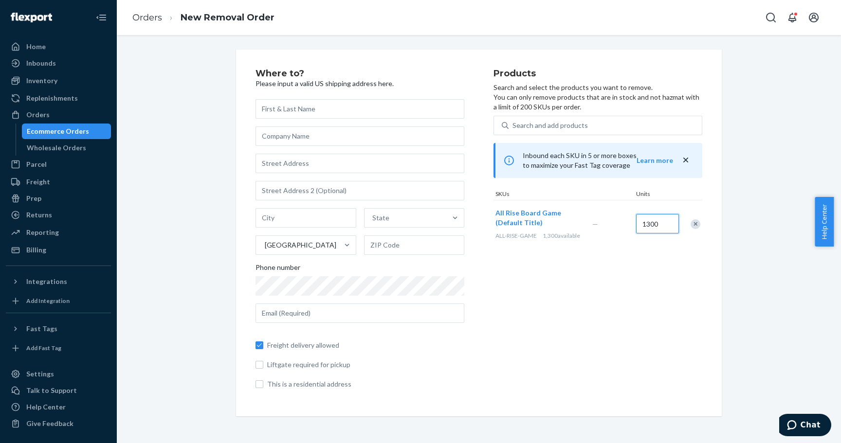
click at [652, 224] on input "1300" at bounding box center [657, 223] width 43 height 19
type input "12"
click at [677, 276] on div "Products Search and select the products you want to remove. You can only remove…" at bounding box center [598, 233] width 209 height 328
click at [300, 115] on input "text" at bounding box center [360, 108] width 209 height 19
type input "[PERSON_NAME]"
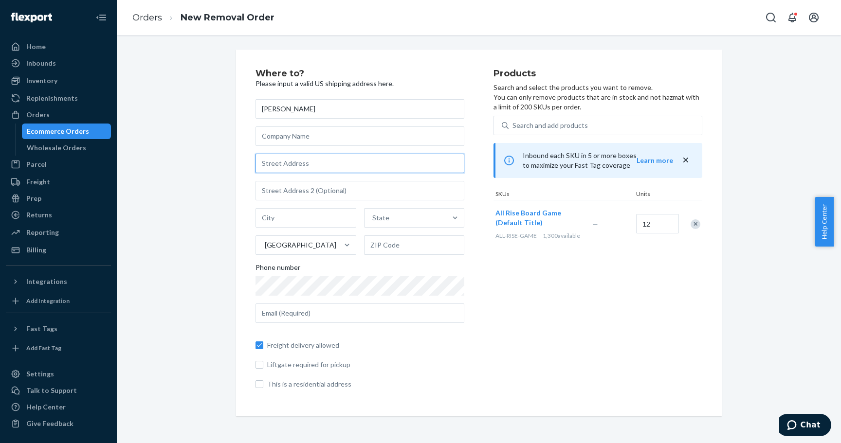
click at [280, 160] on input "text" at bounding box center [360, 163] width 209 height 19
type input "8127B Ceberry Dr"
type input "Austin"
type input "[GEOGRAPHIC_DATA]"
type input "78759"
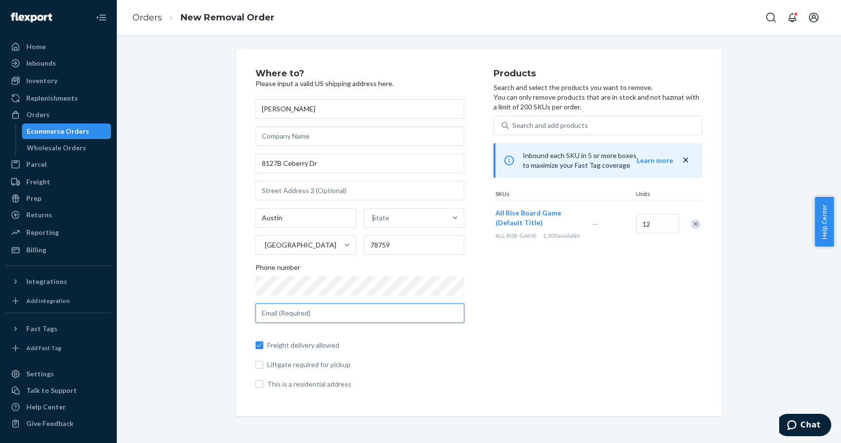
type input "[EMAIL_ADDRESS][DOMAIN_NAME]"
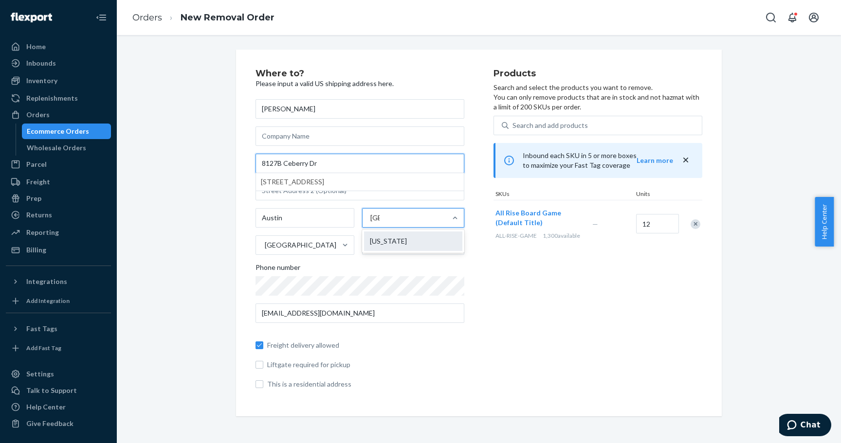
click at [381, 249] on div "[US_STATE]" at bounding box center [413, 241] width 98 height 19
click at [380, 223] on input "[GEOGRAPHIC_DATA]" at bounding box center [374, 218] width 9 height 10
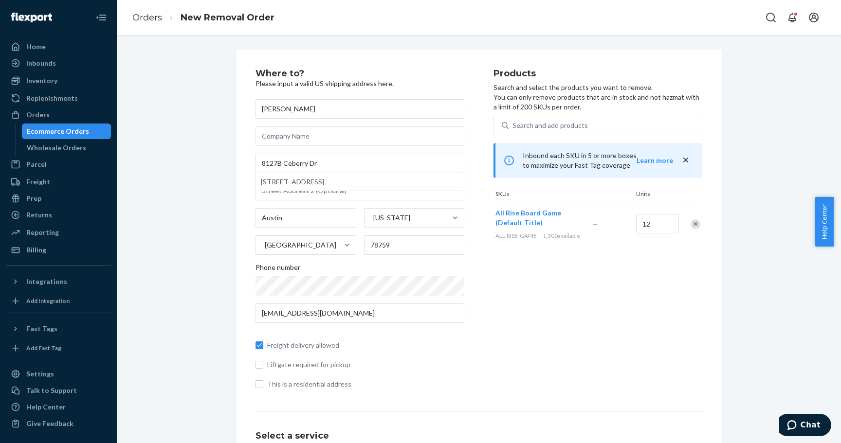
click at [494, 308] on div "Products Search and select the products you want to remove. You can only remove…" at bounding box center [598, 233] width 209 height 328
click at [810, 430] on span "1 new" at bounding box center [808, 425] width 26 height 9
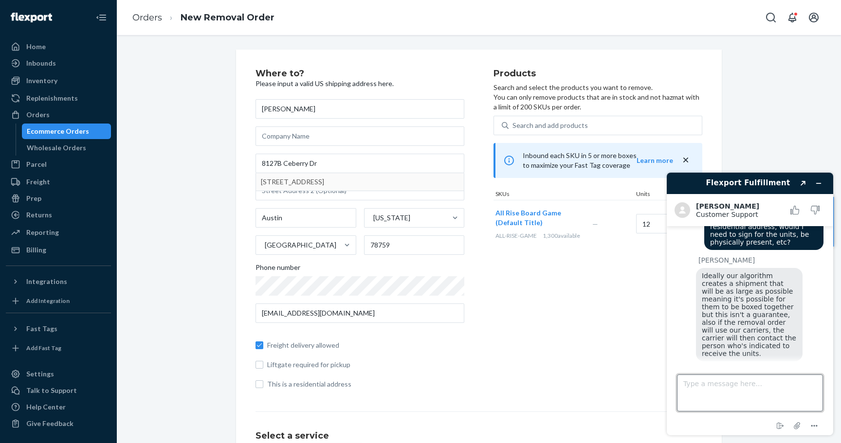
click at [724, 379] on textarea "Type a message here..." at bounding box center [750, 393] width 146 height 37
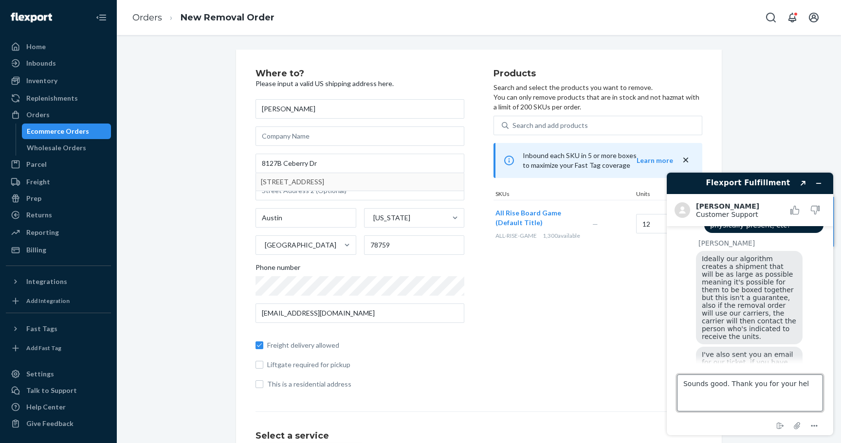
type textarea "Sounds good. Thank you for your help"
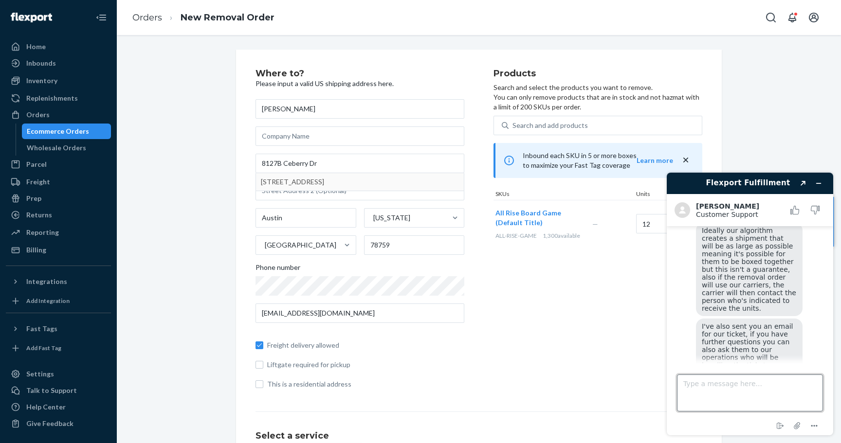
scroll to position [1289, 0]
click at [721, 389] on textarea "Type a message here..." at bounding box center [750, 393] width 146 height 37
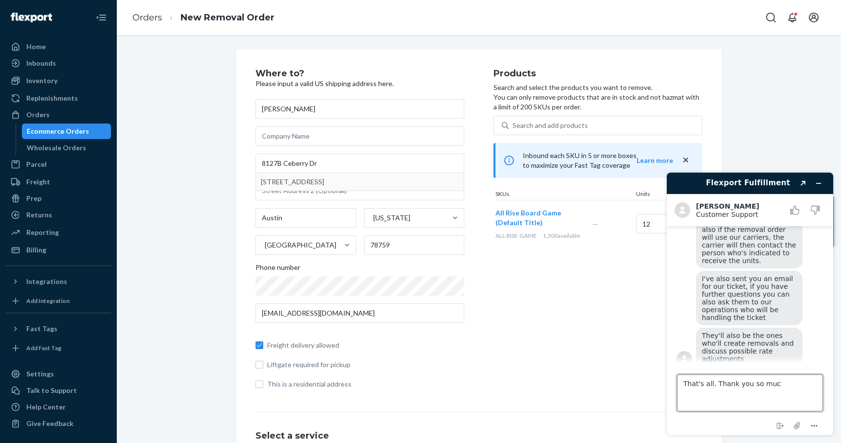
type textarea "That's all. Thank you so much"
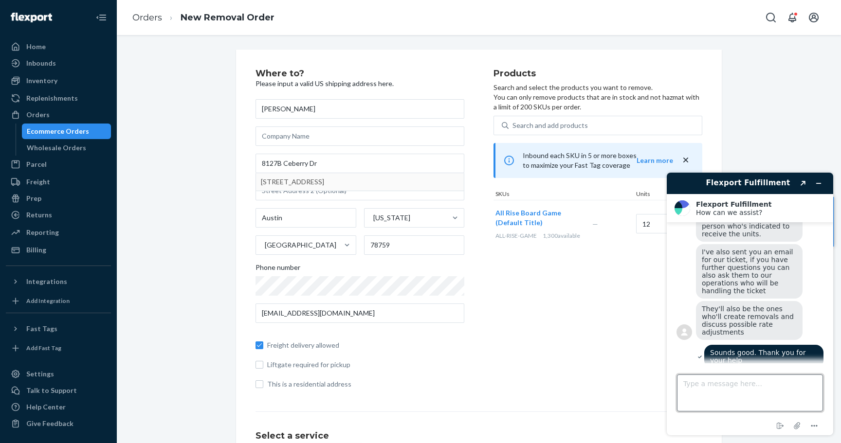
scroll to position [1431, 0]
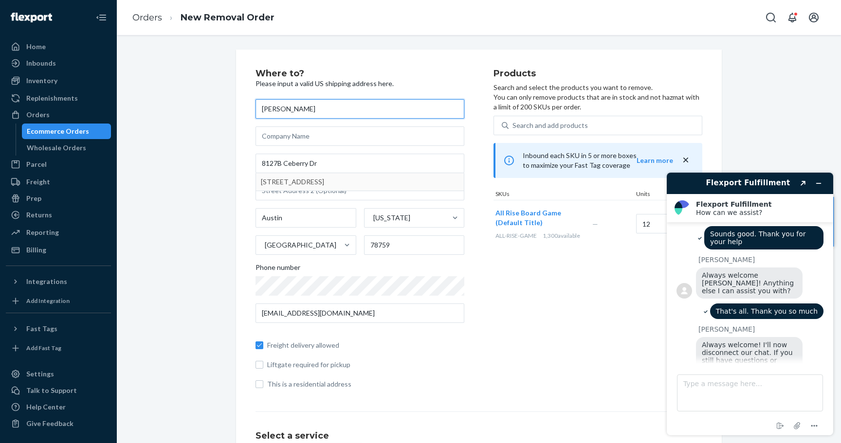
click at [317, 107] on input "[PERSON_NAME]" at bounding box center [360, 108] width 209 height 19
type input "[PERSON_NAME]"
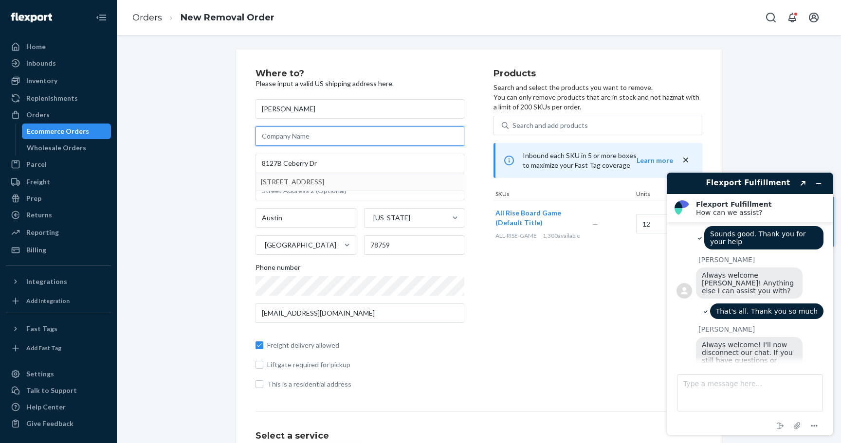
click at [323, 137] on input "text" at bounding box center [360, 136] width 209 height 19
click at [402, 161] on input "8127B Ceberry Dr" at bounding box center [360, 163] width 209 height 19
type input "[STREET_ADDRESS][PERSON_NAME]"
type input "[PERSON_NAME]"
type input "11559"
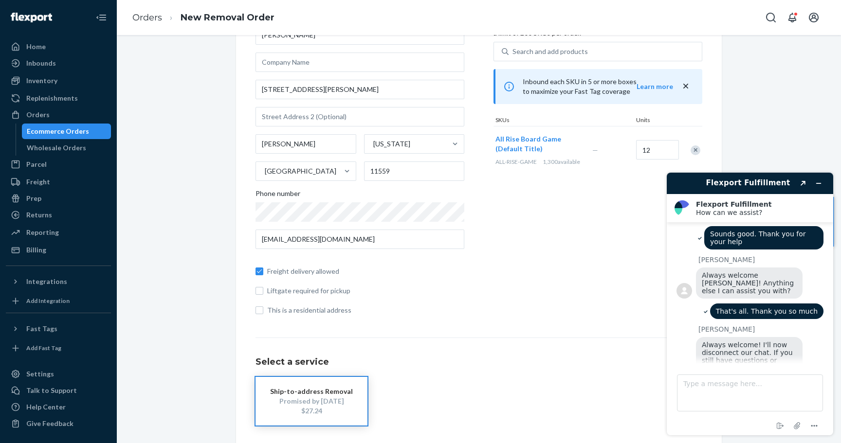
scroll to position [36, 0]
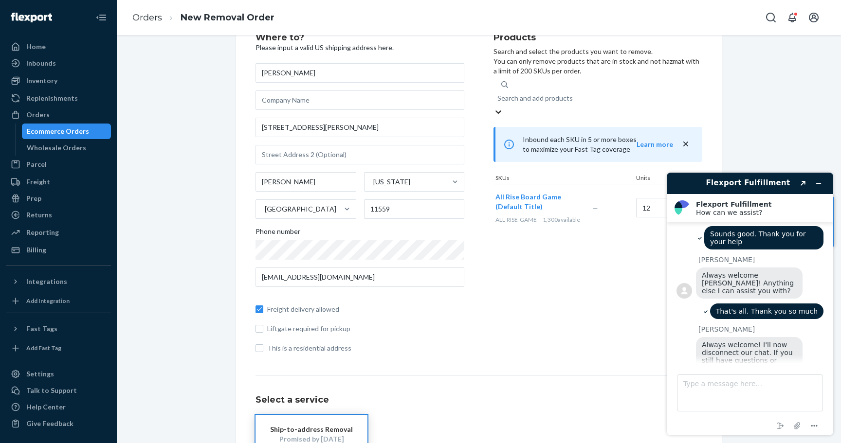
click at [552, 93] on div "Search and add products" at bounding box center [534, 98] width 75 height 10
click at [498, 93] on input "0 results available. Use Up and Down to choose options, press Enter to select t…" at bounding box center [497, 98] width 1 height 10
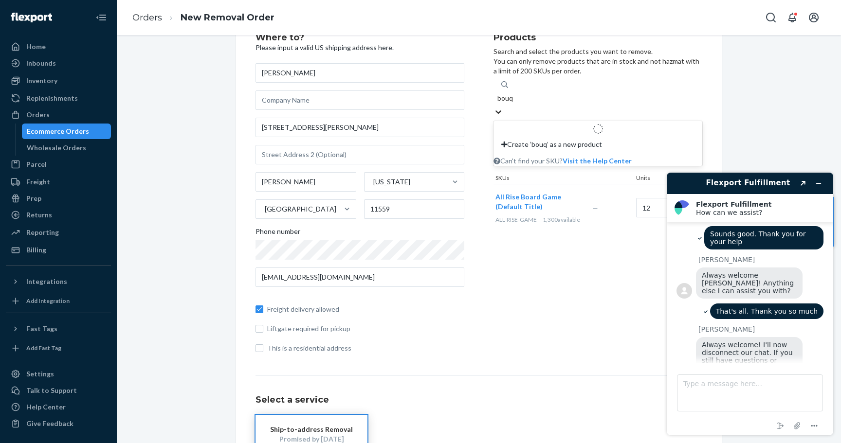
type input "bouqu"
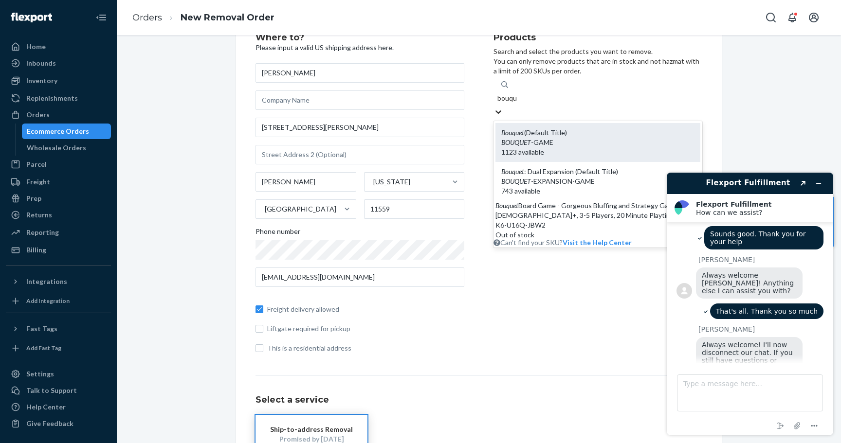
click at [538, 138] on div "BOUQUET -GAME" at bounding box center [597, 143] width 193 height 10
click at [517, 103] on input "bouqu" at bounding box center [507, 98] width 20 height 10
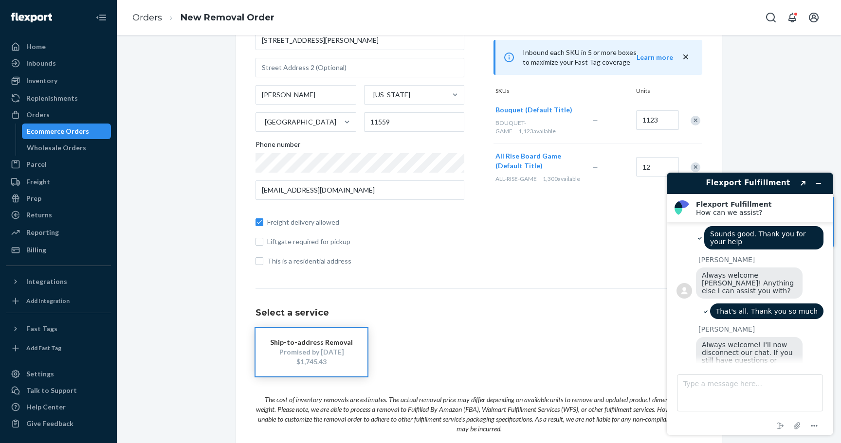
scroll to position [126, 0]
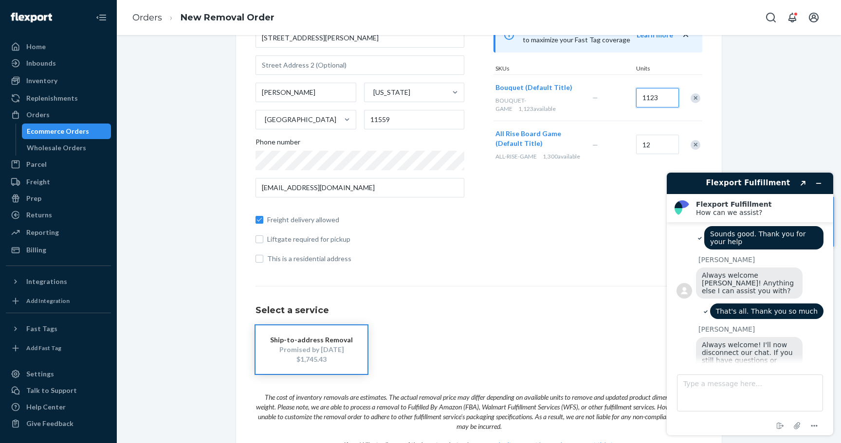
click at [651, 104] on input "1123" at bounding box center [657, 97] width 43 height 19
click at [580, 243] on div "Products Search and select the products you want to remove. You can only remove…" at bounding box center [598, 108] width 209 height 328
click at [692, 145] on div "Remove Item" at bounding box center [696, 145] width 10 height 10
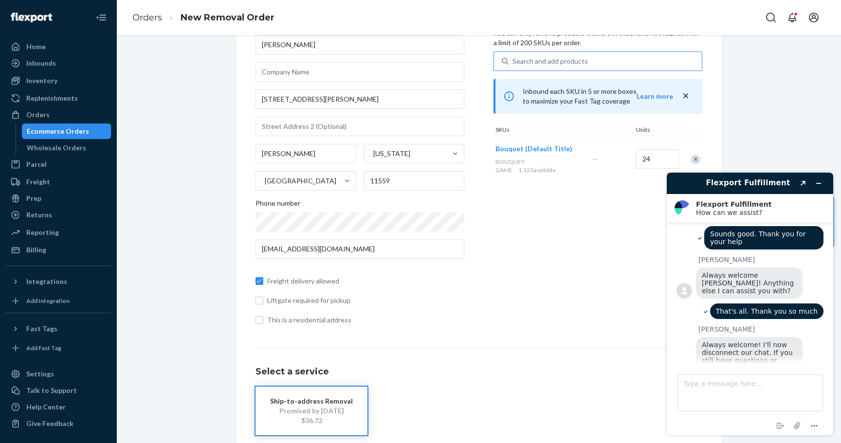
scroll to position [60, 0]
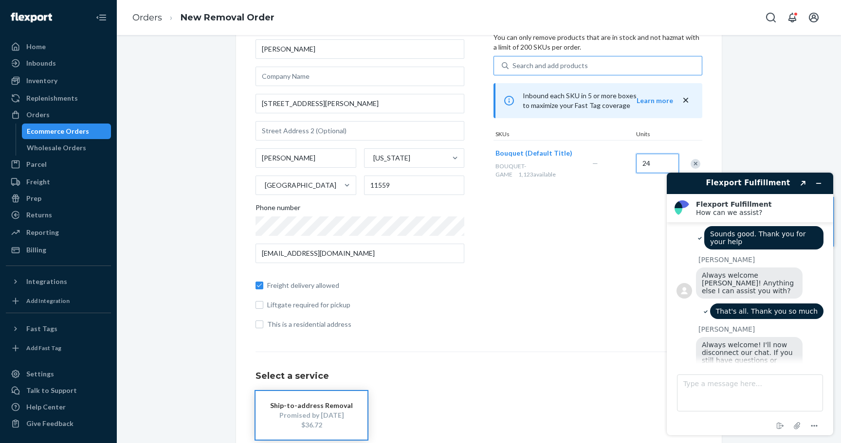
click at [651, 163] on input "24" at bounding box center [657, 163] width 43 height 19
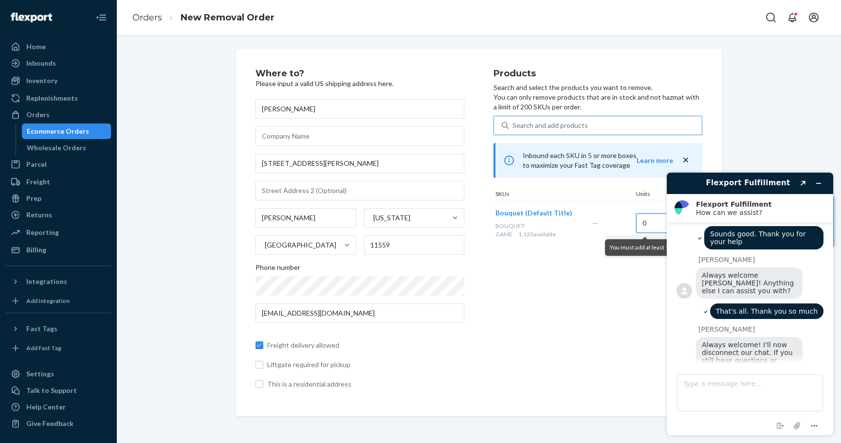
scroll to position [0, 0]
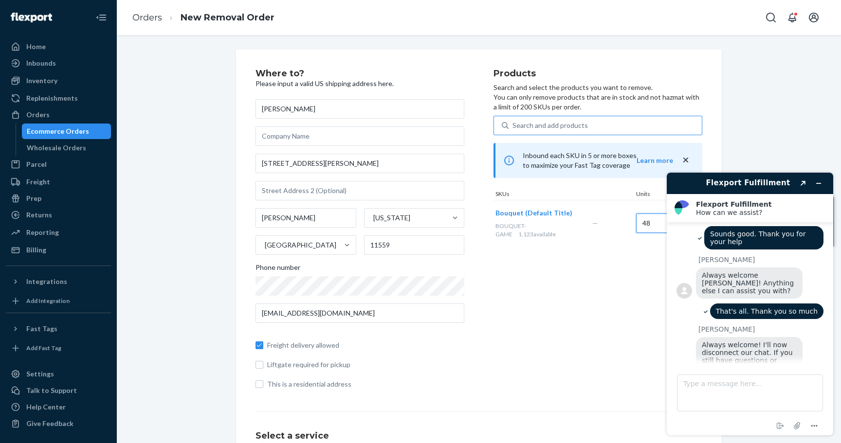
type input "48"
click at [574, 334] on div "Products Search and select the products you want to remove. You can only remove…" at bounding box center [598, 233] width 209 height 328
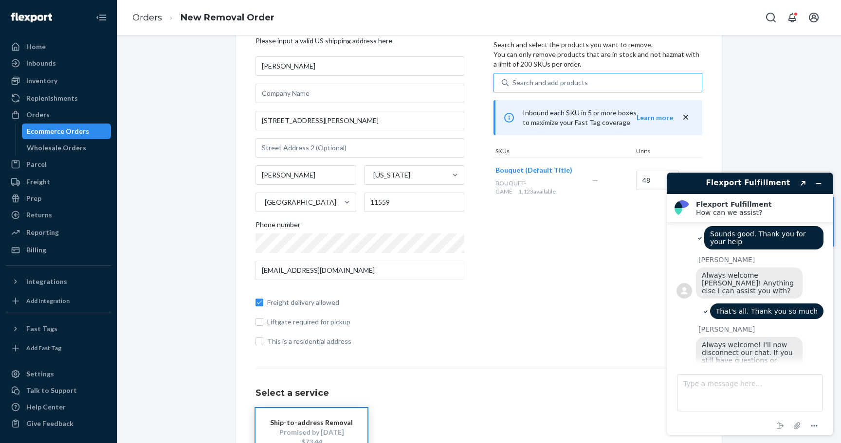
scroll to position [32, 0]
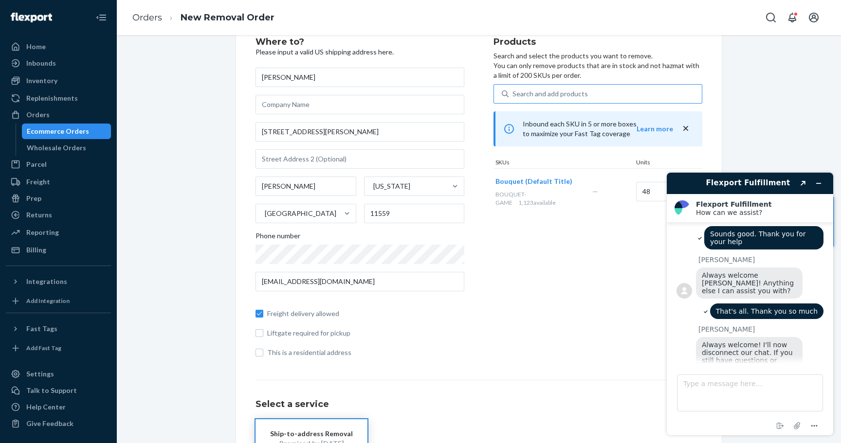
click at [552, 98] on div "Search and add products" at bounding box center [550, 94] width 75 height 10
click at [514, 98] on input "Search and add products" at bounding box center [513, 94] width 1 height 10
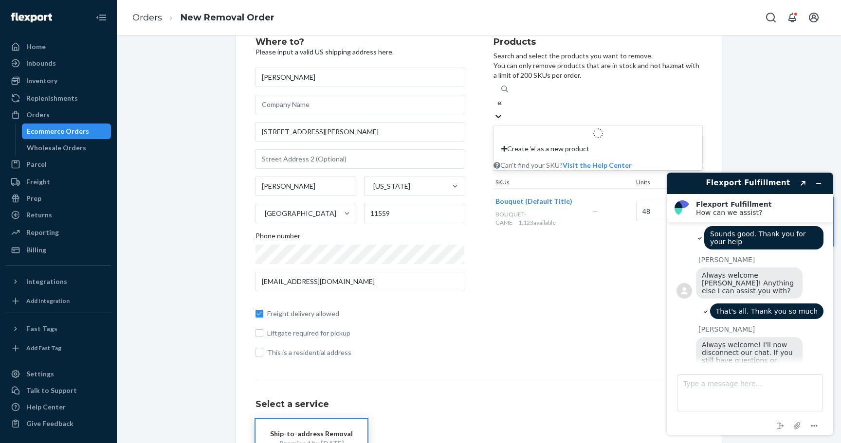
type input "exp"
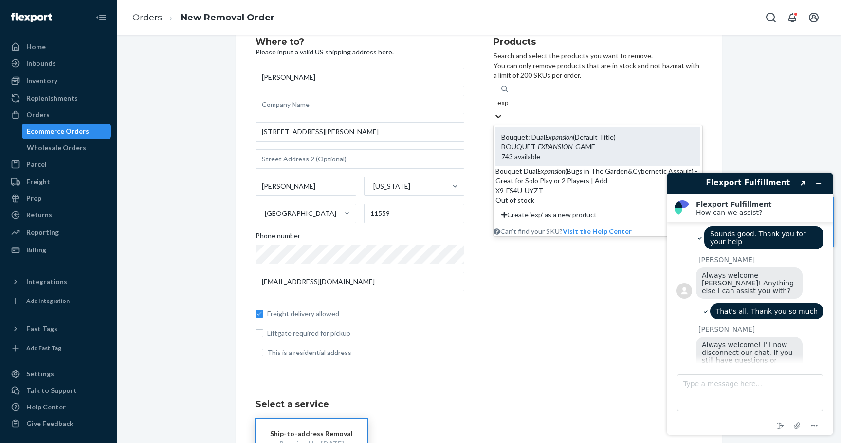
click at [550, 133] on em "Expansion" at bounding box center [559, 137] width 28 height 8
click at [509, 108] on input "exp" at bounding box center [503, 103] width 12 height 10
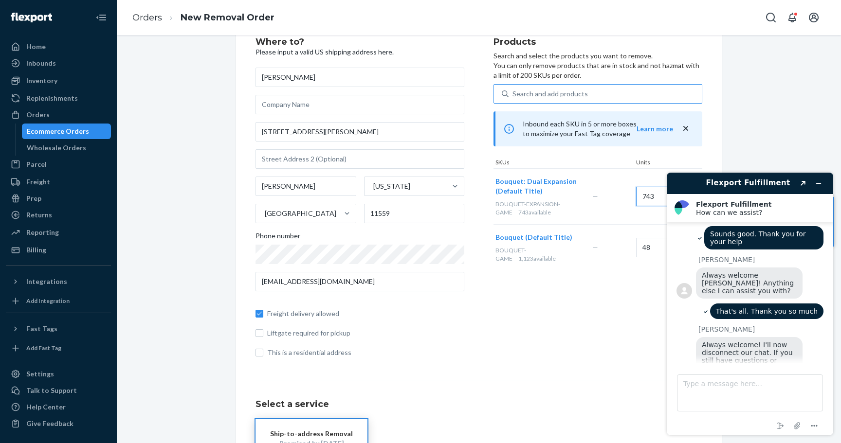
click at [650, 195] on input "743" at bounding box center [657, 196] width 43 height 19
type input "48"
click at [590, 310] on div "Products Search and select the products you want to remove. You can only remove…" at bounding box center [598, 201] width 209 height 328
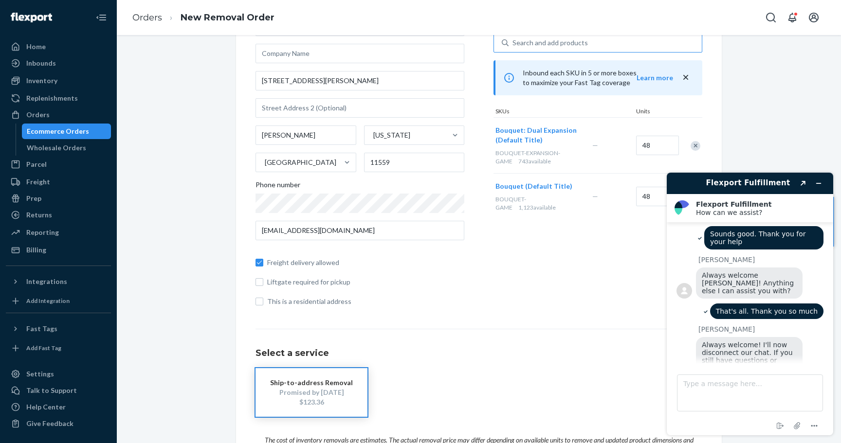
scroll to position [115, 0]
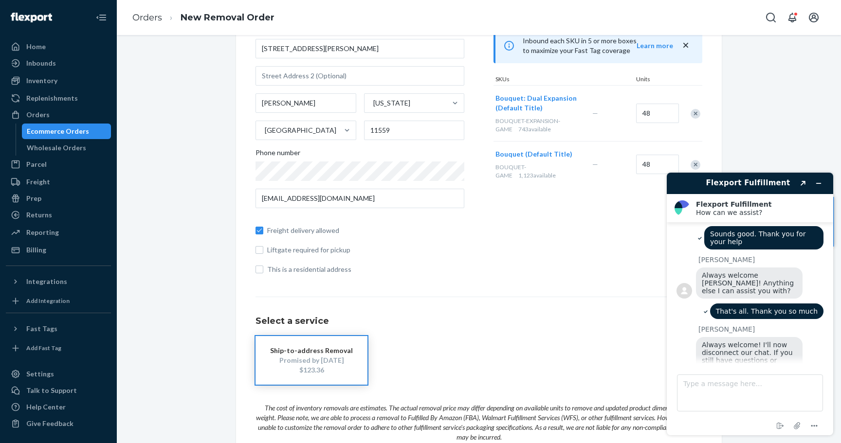
click at [694, 114] on div "Remove Item" at bounding box center [696, 114] width 10 height 10
click at [651, 112] on input "48" at bounding box center [657, 108] width 43 height 19
type input "24"
click at [585, 207] on div "Products Search and select the products you want to remove. You can only remove…" at bounding box center [598, 118] width 209 height 328
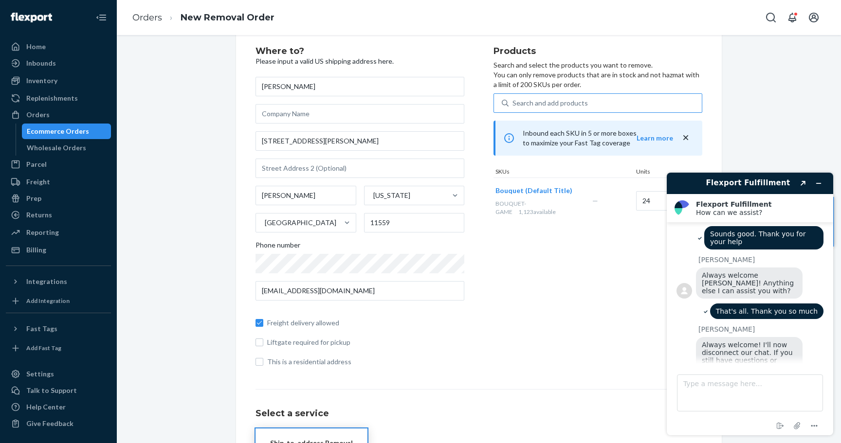
scroll to position [21, 0]
